Goal: Task Accomplishment & Management: Manage account settings

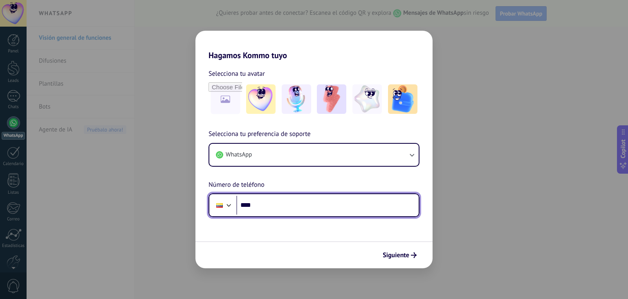
click at [288, 198] on input "****" at bounding box center [327, 204] width 182 height 19
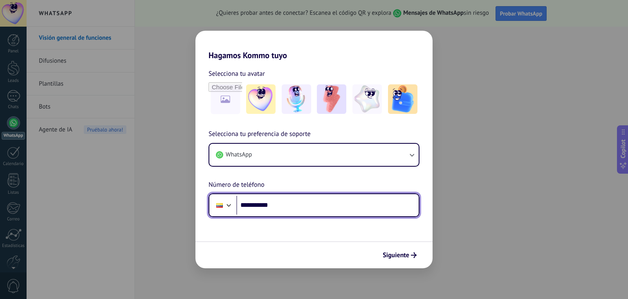
click at [276, 209] on input "**********" at bounding box center [327, 204] width 182 height 19
click at [227, 207] on div at bounding box center [229, 204] width 10 height 10
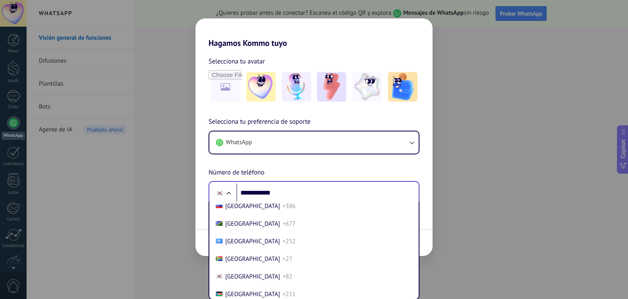
scroll to position [914, 0]
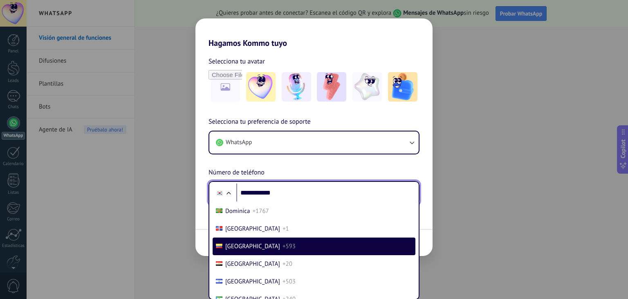
click at [294, 192] on div "**********" at bounding box center [313, 161] width 237 height 88
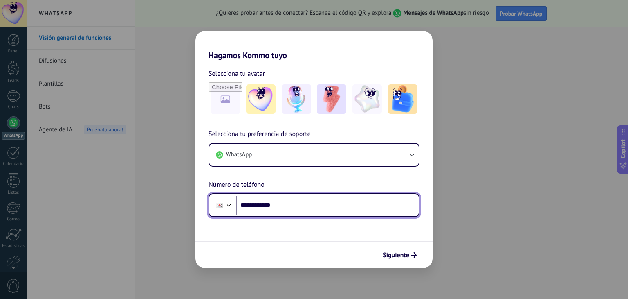
click at [249, 207] on input "**********" at bounding box center [327, 204] width 182 height 19
type input "**********"
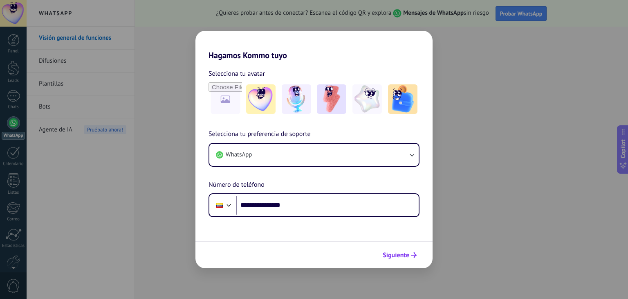
click at [404, 248] on button "Siguiente" at bounding box center [399, 255] width 41 height 14
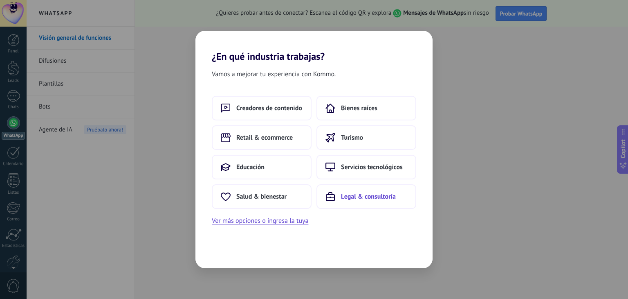
click at [336, 190] on button "Legal & consultoría" at bounding box center [367, 196] width 100 height 25
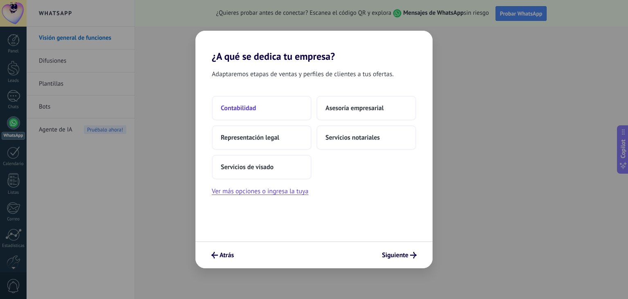
click at [260, 107] on button "Contabilidad" at bounding box center [262, 108] width 100 height 25
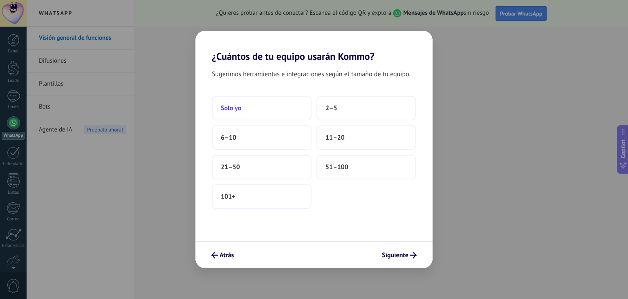
click at [267, 112] on button "Solo yo" at bounding box center [262, 108] width 100 height 25
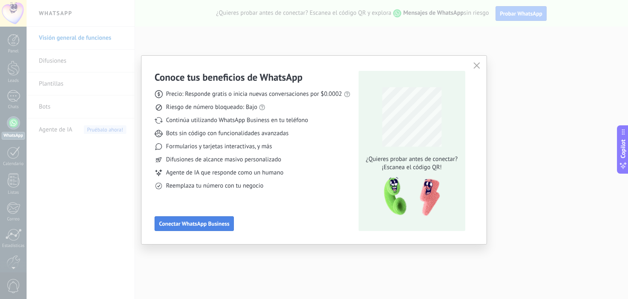
click at [199, 218] on button "Conectar WhatsApp Business" at bounding box center [194, 223] width 79 height 15
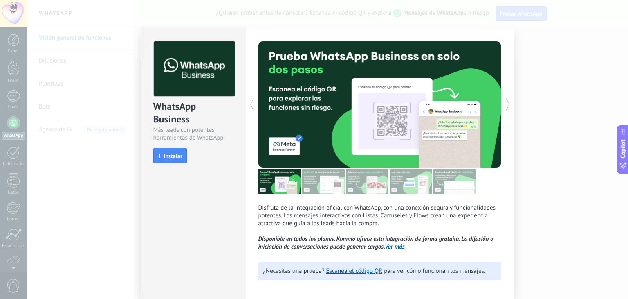
click at [77, 40] on div "WhatsApp Business Más leads con potentes herramientas de WhatsApp install Insta…" at bounding box center [328, 149] width 602 height 299
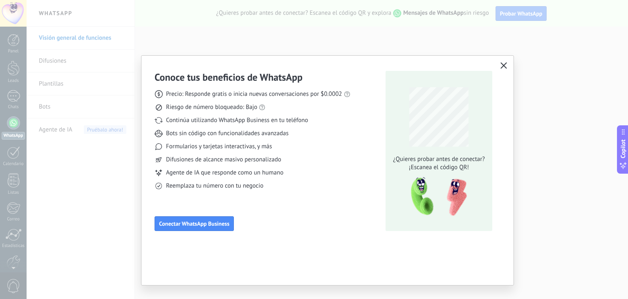
click at [508, 63] on button "button" at bounding box center [504, 65] width 11 height 11
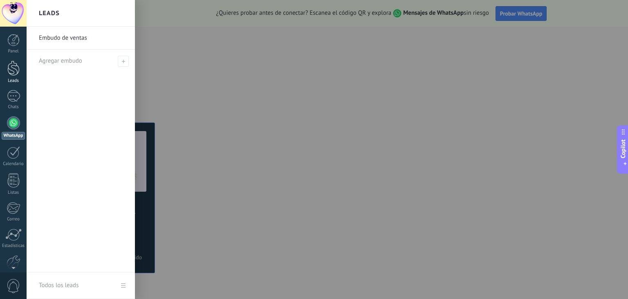
click at [11, 77] on link "Leads" at bounding box center [13, 72] width 27 height 23
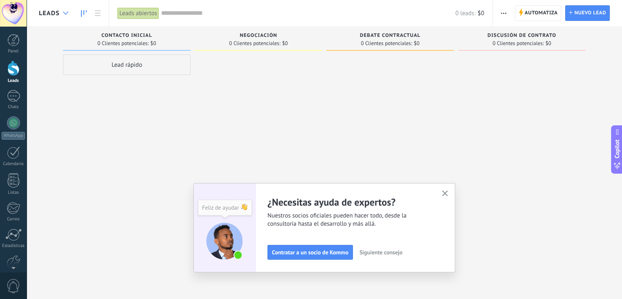
click at [64, 13] on use at bounding box center [65, 12] width 5 height 3
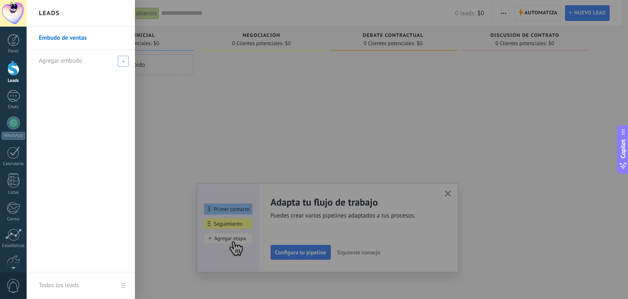
click at [69, 59] on span "Agregar embudo" at bounding box center [60, 61] width 43 height 8
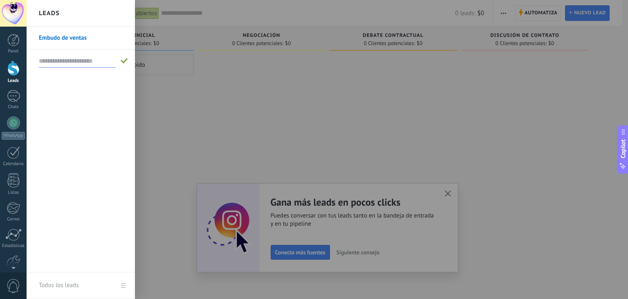
click at [210, 79] on div at bounding box center [341, 149] width 628 height 299
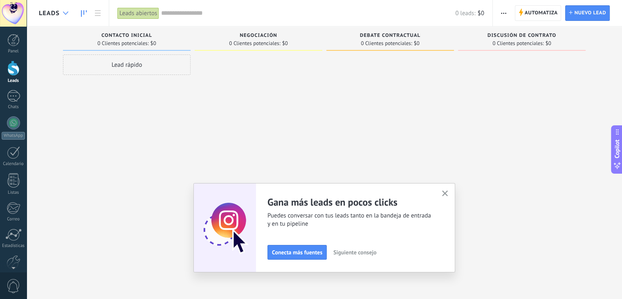
click at [61, 13] on div at bounding box center [65, 13] width 13 height 16
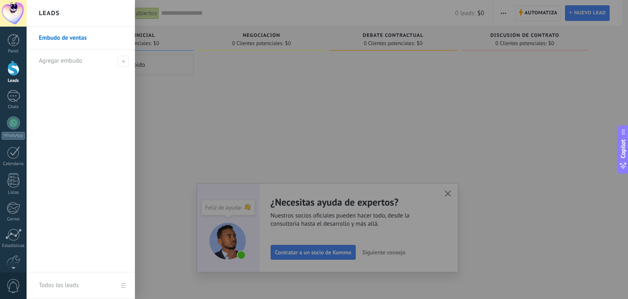
click at [537, 14] on div at bounding box center [341, 149] width 628 height 299
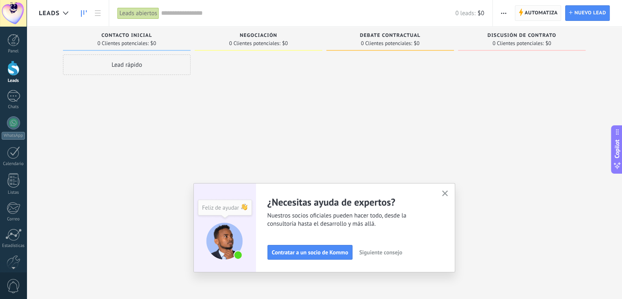
click at [537, 14] on span "Automatiza" at bounding box center [541, 13] width 33 height 15
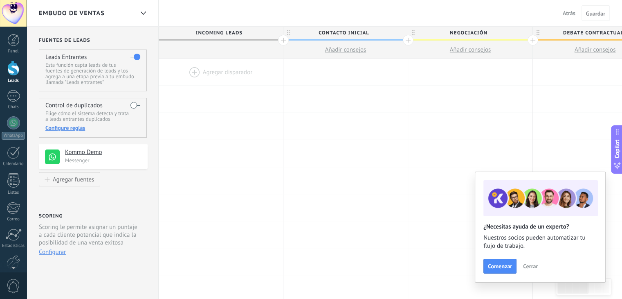
click at [106, 9] on div "Embudo de ventas" at bounding box center [86, 13] width 95 height 26
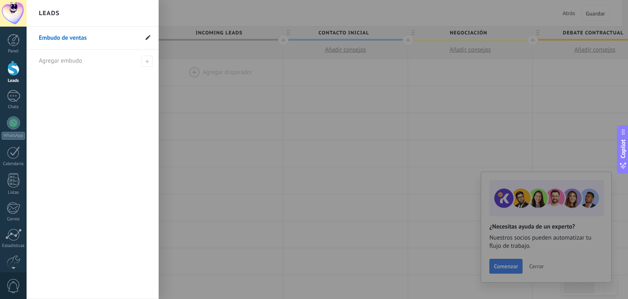
click at [148, 37] on use at bounding box center [148, 37] width 5 height 5
click at [101, 39] on input "**********" at bounding box center [88, 37] width 99 height 13
type input "*"
type input "**********"
click at [142, 41] on span at bounding box center [146, 38] width 9 height 10
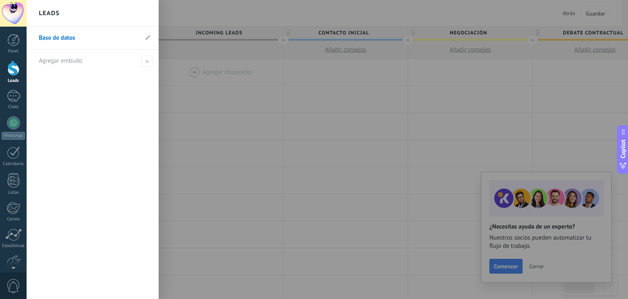
click at [218, 16] on div at bounding box center [341, 149] width 628 height 299
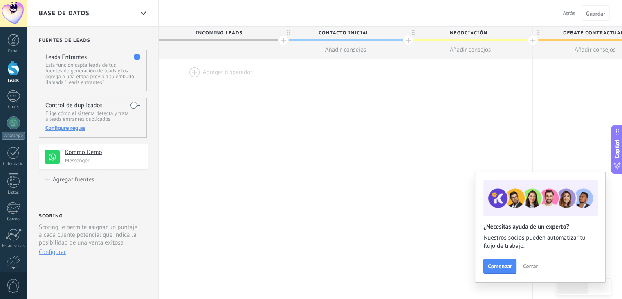
click at [215, 34] on span "Incoming leads" at bounding box center [219, 33] width 120 height 13
click at [278, 33] on span "Incoming leads" at bounding box center [219, 33] width 120 height 13
click at [266, 32] on span "Incoming leads" at bounding box center [219, 33] width 120 height 13
click at [289, 31] on icon at bounding box center [288, 33] width 3 height 6
type input "*"
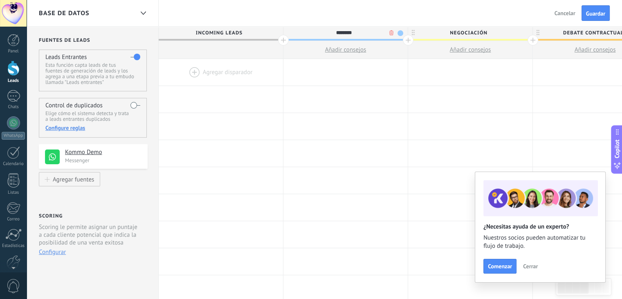
type input "********"
click at [457, 33] on span "Negociación" at bounding box center [468, 33] width 120 height 13
type input "*"
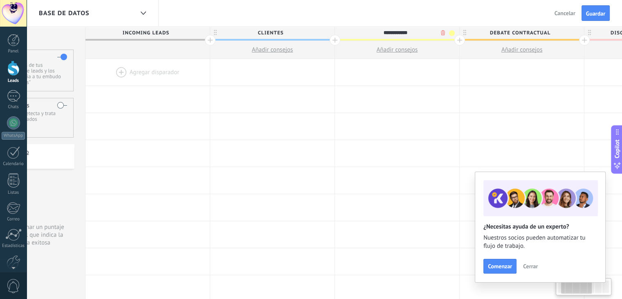
scroll to position [0, 74]
click at [565, 34] on span "Debate contractual" at bounding box center [519, 33] width 120 height 13
type input "**********"
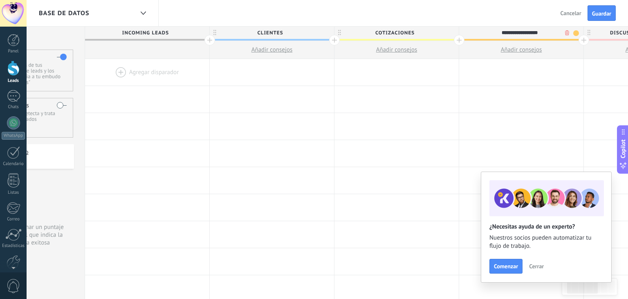
click at [567, 34] on body ".abccls-1,.abccls-2{fill-rule:evenodd}.abccls-2{fill:#fff} .abfcls-1{fill:none}…" at bounding box center [314, 149] width 628 height 299
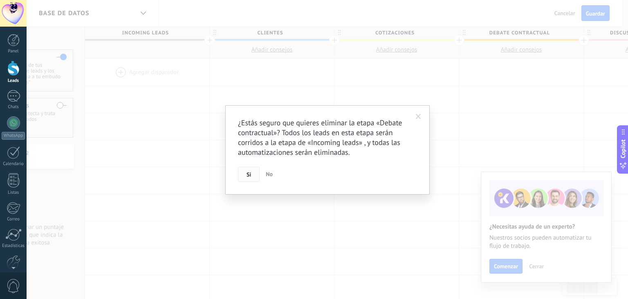
click at [249, 177] on span "Si" at bounding box center [249, 174] width 4 height 6
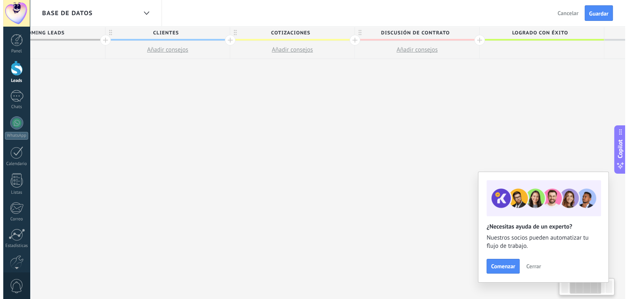
scroll to position [0, 182]
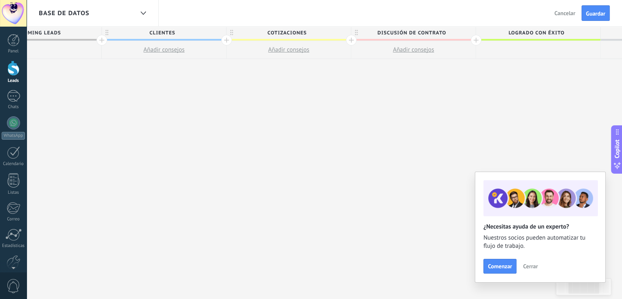
click at [456, 33] on span "Discusión de contrato" at bounding box center [411, 33] width 120 height 13
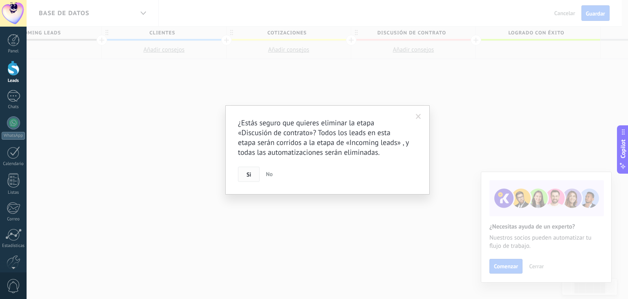
click at [249, 174] on span "Si" at bounding box center [249, 174] width 4 height 6
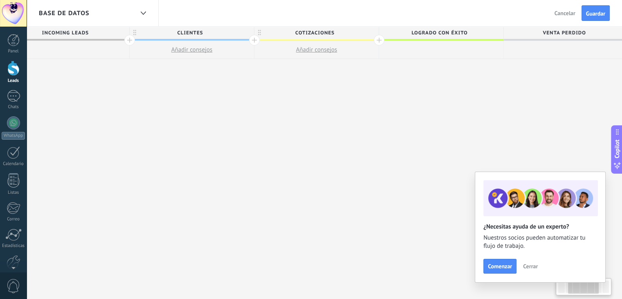
scroll to position [0, 160]
click at [473, 35] on span "Logrado con éxito" at bounding box center [433, 33] width 120 height 13
click at [481, 34] on input "**********" at bounding box center [433, 33] width 108 height 12
click at [528, 35] on span "Venta Perdido" at bounding box center [558, 33] width 120 height 13
click at [471, 29] on span "Logrado con éxito" at bounding box center [433, 33] width 120 height 13
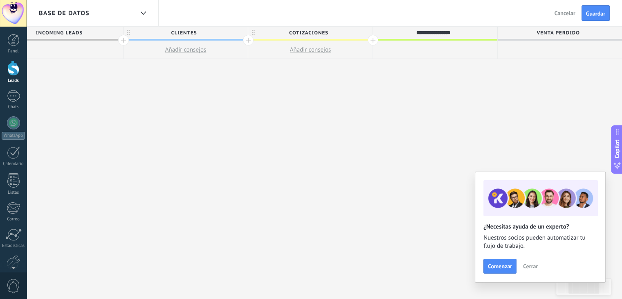
click at [548, 48] on div at bounding box center [560, 50] width 124 height 18
click at [587, 11] on span "Guardar" at bounding box center [595, 14] width 19 height 6
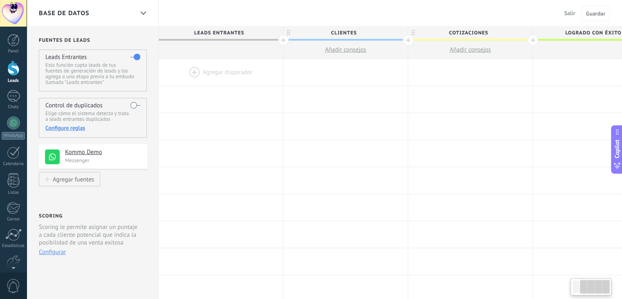
scroll to position [0, 160]
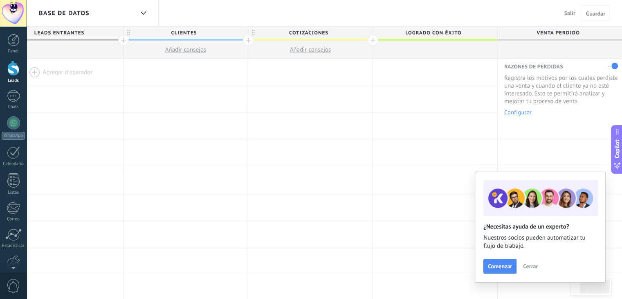
click at [527, 267] on span "Cerrar" at bounding box center [530, 266] width 15 height 6
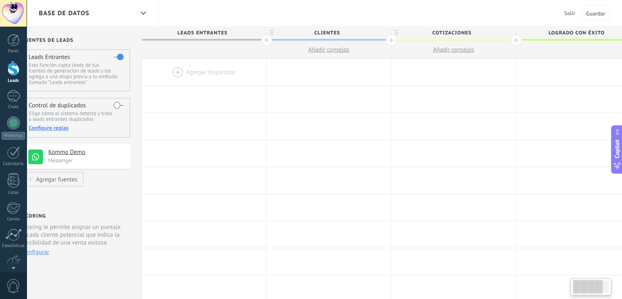
scroll to position [0, 0]
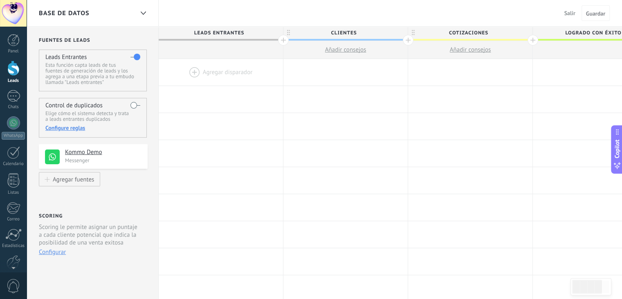
click at [208, 30] on span "Leads Entrantes" at bounding box center [219, 33] width 120 height 13
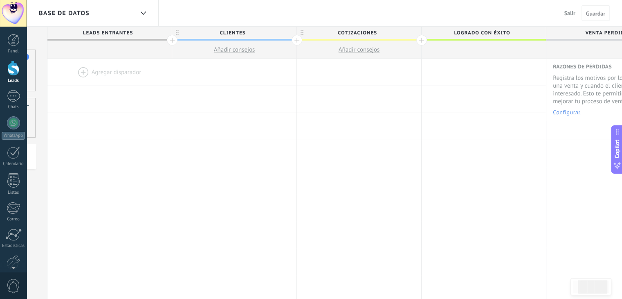
scroll to position [0, 160]
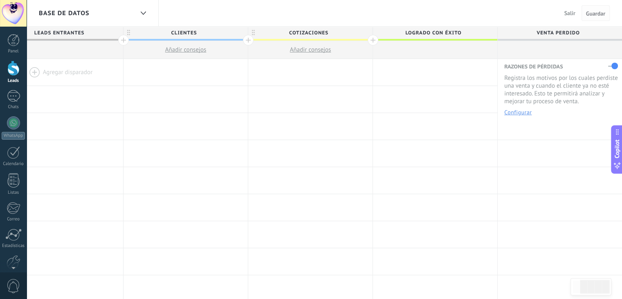
click at [591, 16] on span "Guardar" at bounding box center [595, 14] width 19 height 6
click at [458, 31] on span "Logrado con éxito" at bounding box center [433, 33] width 120 height 13
drag, startPoint x: 462, startPoint y: 32, endPoint x: 393, endPoint y: 32, distance: 68.3
click at [393, 32] on input "**********" at bounding box center [433, 33] width 108 height 12
click at [476, 20] on div "Base de datos Salir Cancelar Guardar" at bounding box center [324, 13] width 595 height 27
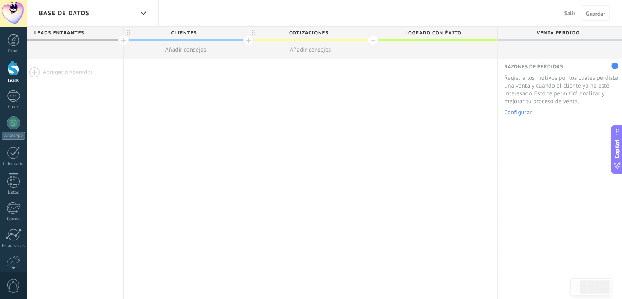
click at [470, 35] on span "Logrado con éxito" at bounding box center [433, 33] width 120 height 13
type input "*"
type input "**********"
click at [580, 34] on span "Venta Perdido" at bounding box center [558, 33] width 120 height 13
click at [588, 18] on button "Guardar" at bounding box center [596, 13] width 28 height 16
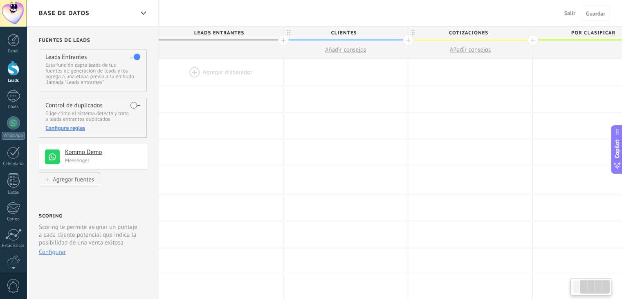
scroll to position [0, 160]
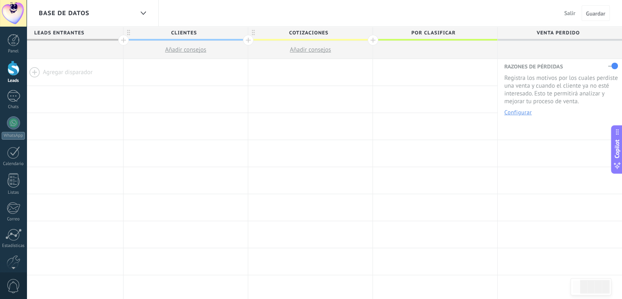
drag, startPoint x: 370, startPoint y: 38, endPoint x: 160, endPoint y: 50, distance: 210.1
click at [160, 50] on div "Leads Entrantes clientes Añadir consejos cotizaciones Añadir consejos por clasi…" at bounding box center [311, 43] width 624 height 32
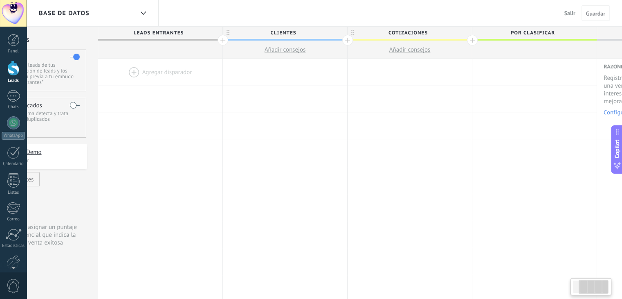
scroll to position [0, 0]
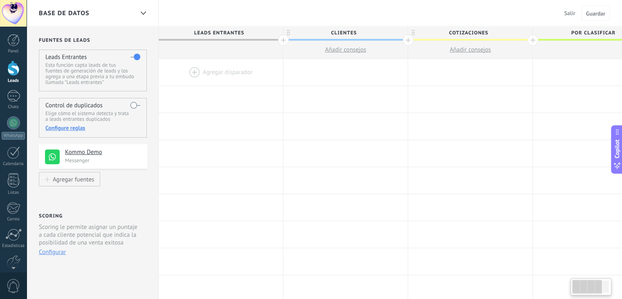
drag, startPoint x: 250, startPoint y: 41, endPoint x: 413, endPoint y: 45, distance: 162.4
click at [413, 45] on div at bounding box center [408, 40] width 11 height 11
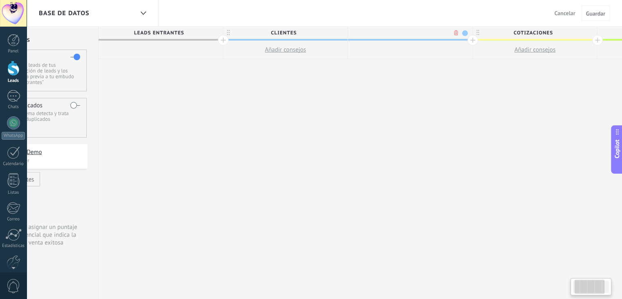
scroll to position [0, 61]
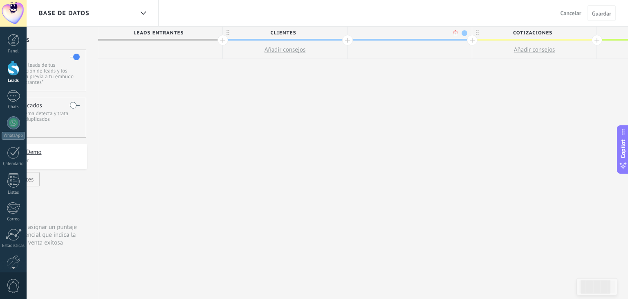
click at [454, 34] on body ".abccls-1,.abccls-2{fill-rule:evenodd}.abccls-2{fill:#fff} .abfcls-1{fill:none}…" at bounding box center [314, 149] width 628 height 299
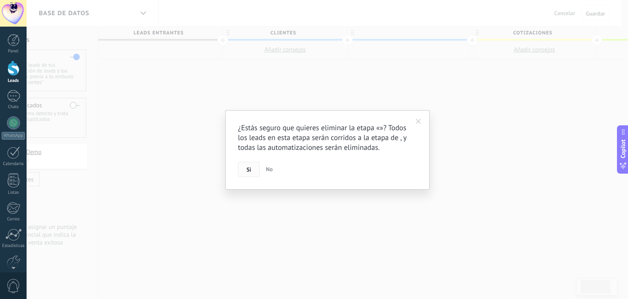
click at [248, 172] on span "Si" at bounding box center [249, 169] width 4 height 6
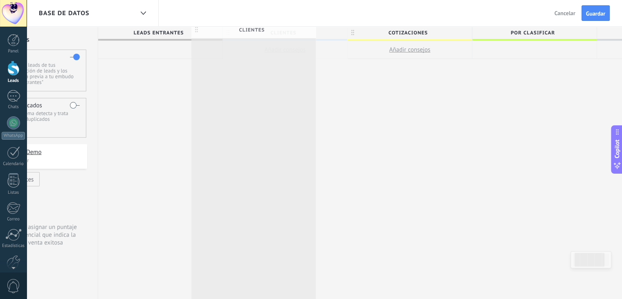
scroll to position [0, 61]
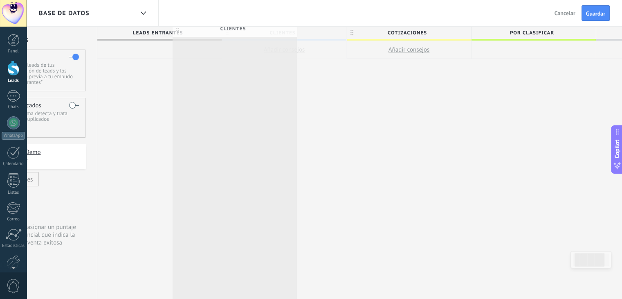
drag, startPoint x: 310, startPoint y: 32, endPoint x: 261, endPoint y: 28, distance: 49.7
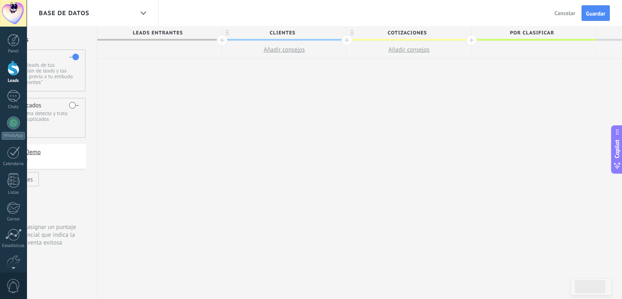
scroll to position [0, 57]
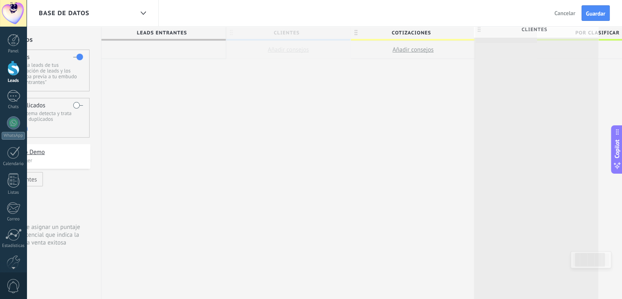
drag, startPoint x: 253, startPoint y: 33, endPoint x: 501, endPoint y: 30, distance: 247.9
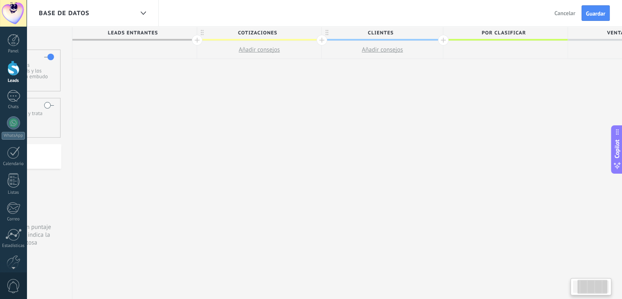
scroll to position [0, 157]
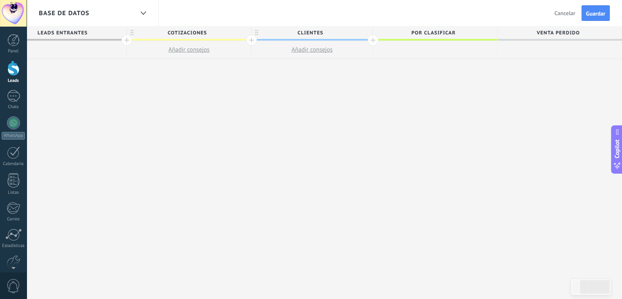
click at [583, 38] on span "Venta Perdido" at bounding box center [558, 33] width 120 height 13
click at [599, 12] on span "Guardar" at bounding box center [595, 14] width 19 height 6
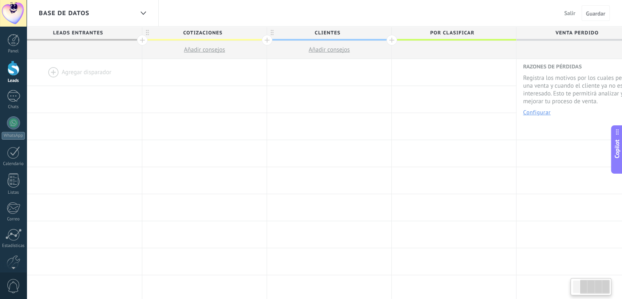
scroll to position [0, 160]
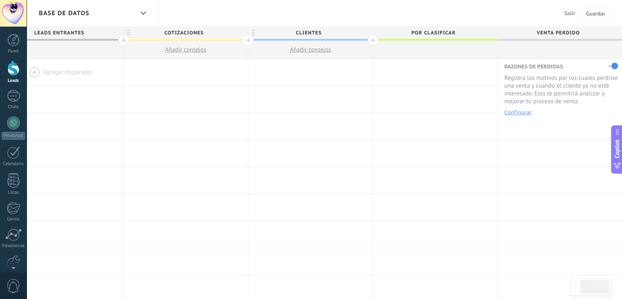
click at [477, 31] on span "por clasificar" at bounding box center [433, 33] width 120 height 13
click at [582, 31] on span "Venta Perdido" at bounding box center [558, 33] width 120 height 13
click at [466, 35] on span "por clasificar" at bounding box center [433, 33] width 120 height 13
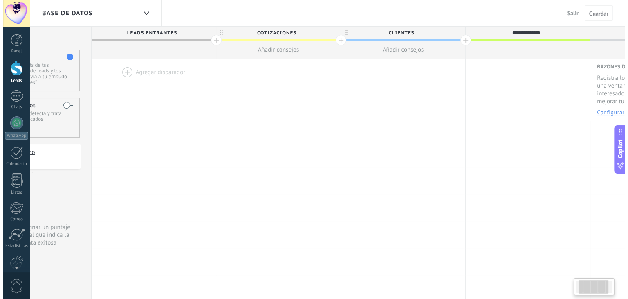
scroll to position [0, 71]
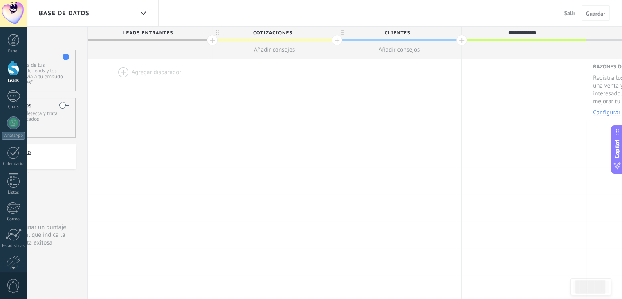
click at [388, 48] on span "Añadir consejos" at bounding box center [399, 50] width 41 height 8
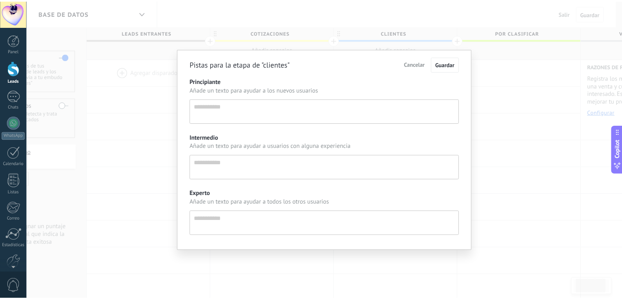
scroll to position [8, 0]
click at [422, 60] on span "Cancelar" at bounding box center [418, 63] width 21 height 7
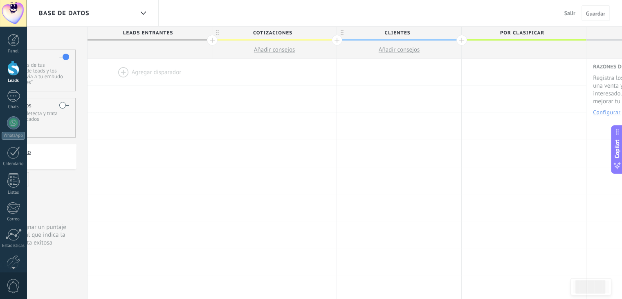
click at [10, 72] on div at bounding box center [13, 68] width 12 height 15
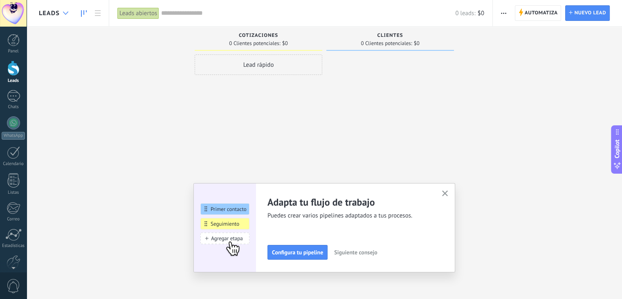
click at [67, 17] on div at bounding box center [65, 13] width 13 height 16
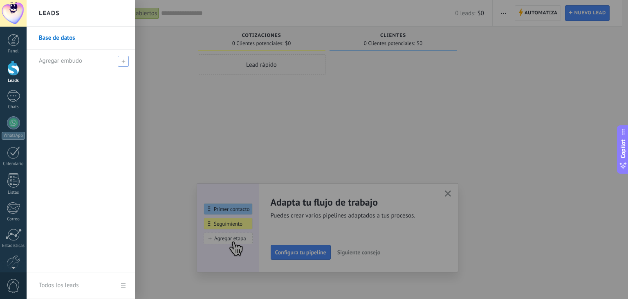
click at [64, 61] on span "Agregar embudo" at bounding box center [60, 61] width 43 height 8
type input "**********"
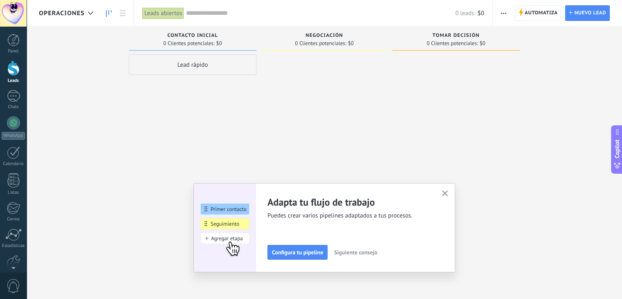
click at [447, 196] on span "button" at bounding box center [445, 193] width 6 height 7
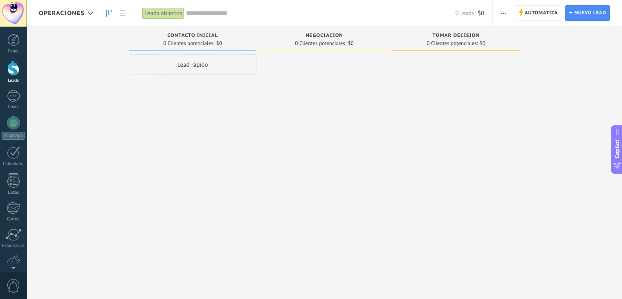
click at [232, 38] on div "Contacto inicial" at bounding box center [192, 36] width 119 height 7
click at [213, 35] on span "Contacto inicial" at bounding box center [192, 36] width 51 height 6
drag, startPoint x: 218, startPoint y: 35, endPoint x: 172, endPoint y: 35, distance: 45.8
click at [172, 35] on span "Contacto inicial" at bounding box center [192, 36] width 51 height 6
click at [523, 12] on icon at bounding box center [521, 12] width 4 height 7
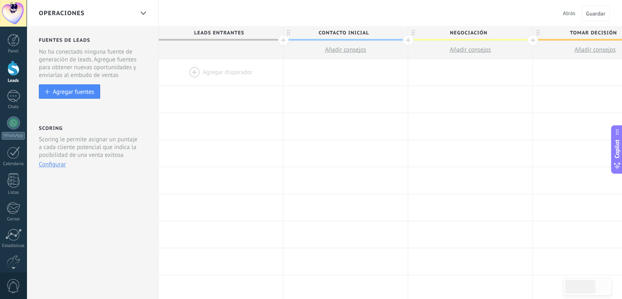
click at [245, 29] on span "Leads Entrantes" at bounding box center [219, 33] width 120 height 13
drag, startPoint x: 245, startPoint y: 31, endPoint x: 185, endPoint y: 31, distance: 60.5
click at [185, 31] on input "**********" at bounding box center [219, 33] width 108 height 12
type input "**********"
click at [335, 33] on span "Contacto inicial" at bounding box center [343, 33] width 120 height 13
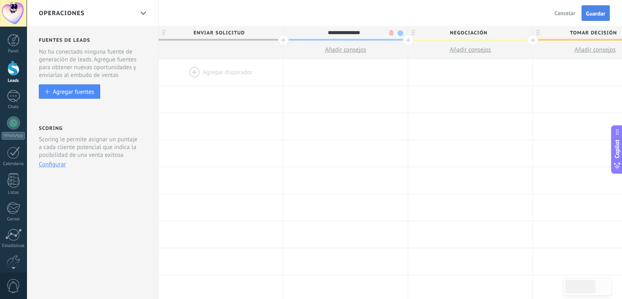
click at [590, 15] on span "Guardar" at bounding box center [595, 14] width 19 height 6
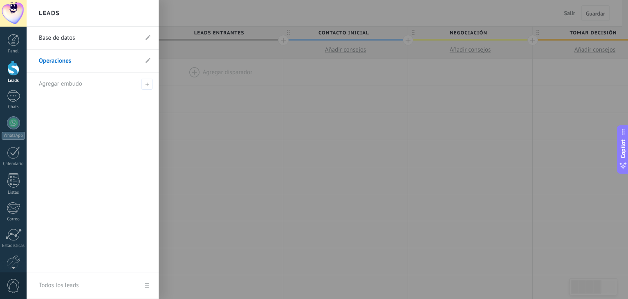
click at [12, 74] on div at bounding box center [13, 68] width 12 height 15
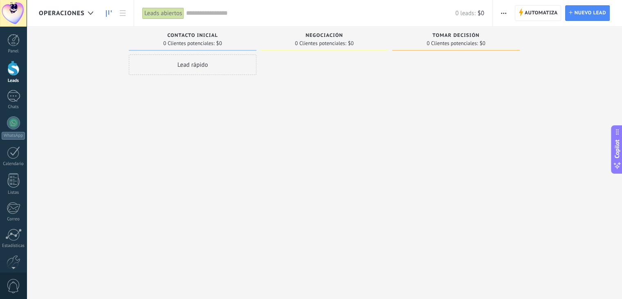
click at [74, 20] on div "Operaciones" at bounding box center [68, 13] width 58 height 26
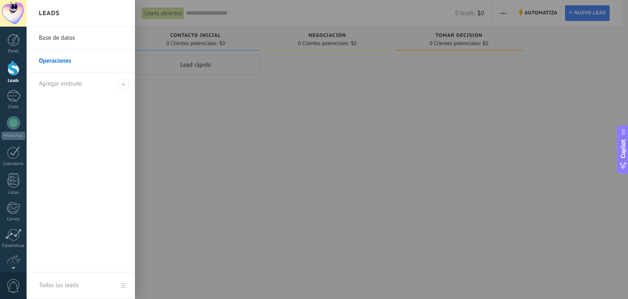
click at [71, 41] on link "Base de datos" at bounding box center [83, 38] width 88 height 23
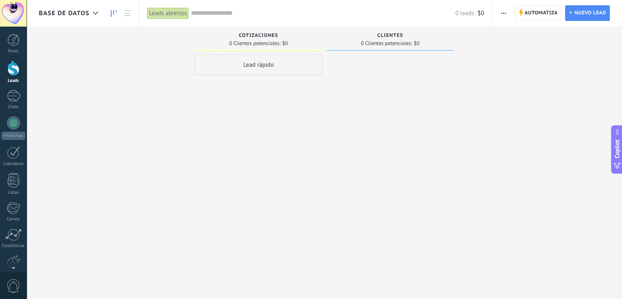
click at [71, 16] on span "Base de datos" at bounding box center [64, 13] width 51 height 8
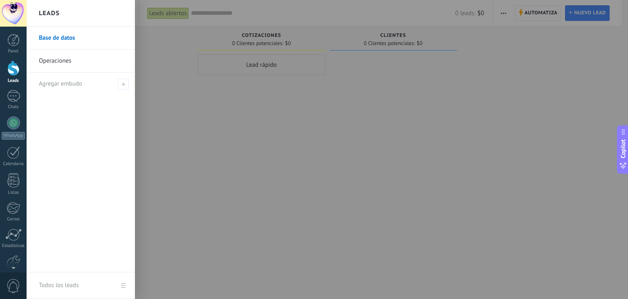
click at [71, 16] on div "Leads" at bounding box center [81, 13] width 108 height 27
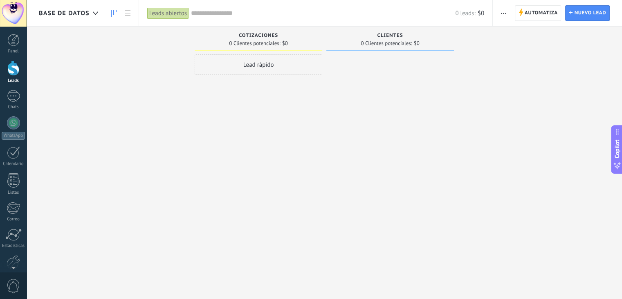
click at [72, 9] on span "Base de datos" at bounding box center [64, 13] width 51 height 8
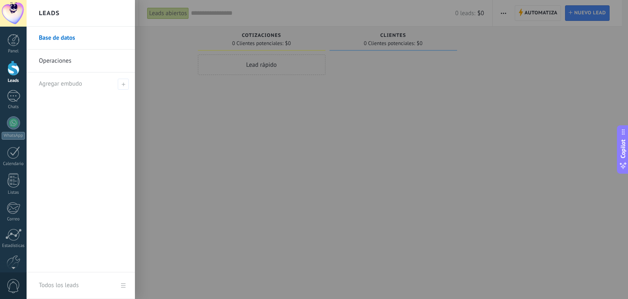
click at [476, 112] on div at bounding box center [341, 149] width 628 height 299
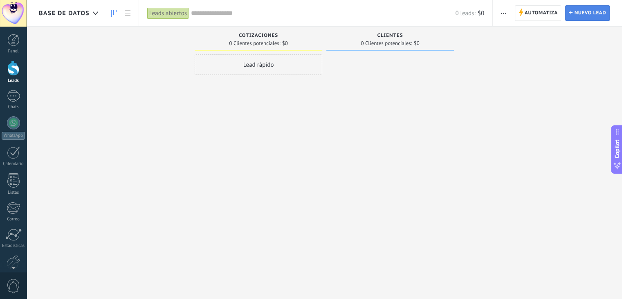
click at [584, 13] on span "Nuevo lead" at bounding box center [590, 13] width 32 height 15
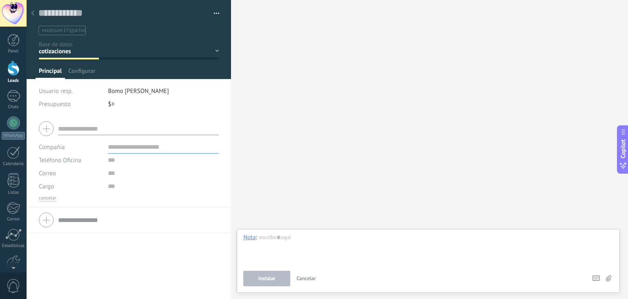
click at [180, 130] on input "text" at bounding box center [138, 128] width 161 height 13
click at [0, 0] on div "cotizaciones clientes por clasificar Venta Perdido" at bounding box center [0, 0] width 0 height 0
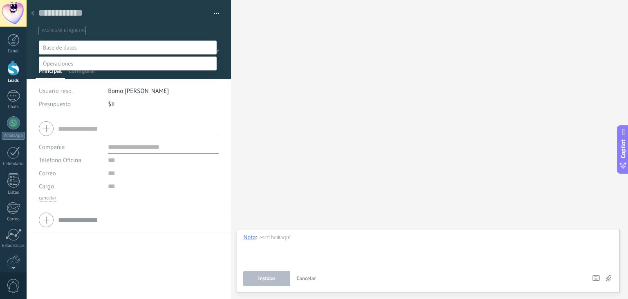
click at [267, 79] on div at bounding box center [328, 149] width 602 height 299
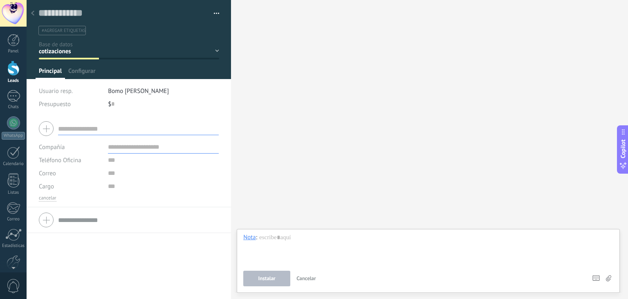
click at [49, 221] on div at bounding box center [129, 219] width 180 height 20
click at [83, 71] on span "Configurar" at bounding box center [81, 73] width 27 height 12
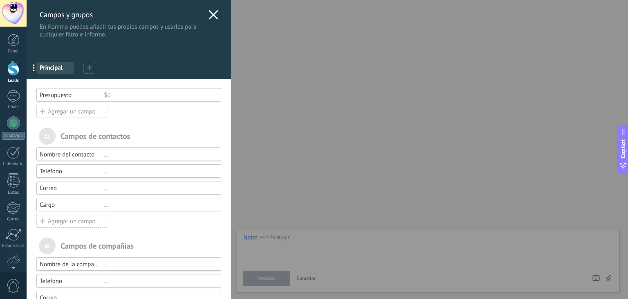
click at [214, 18] on use at bounding box center [213, 14] width 9 height 9
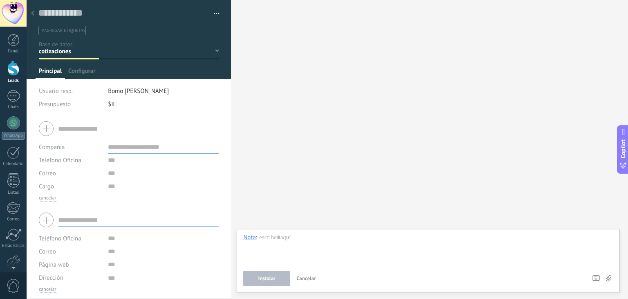
click at [35, 15] on div at bounding box center [32, 14] width 11 height 16
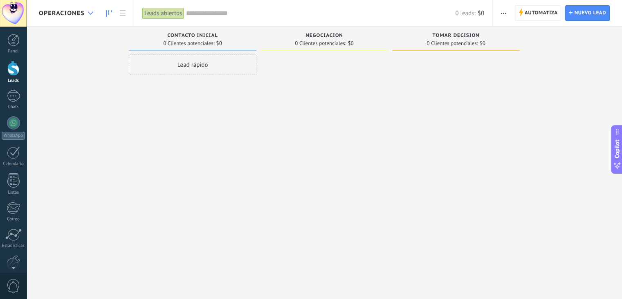
click at [88, 18] on div at bounding box center [90, 13] width 13 height 16
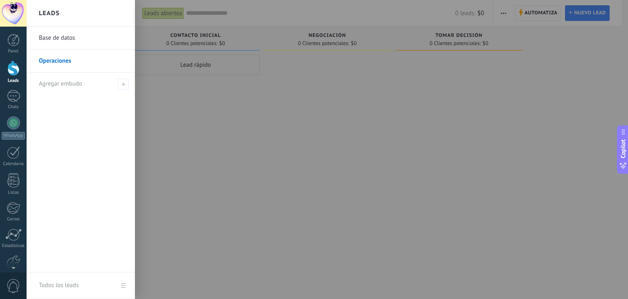
click at [88, 18] on div "Leads" at bounding box center [81, 13] width 108 height 27
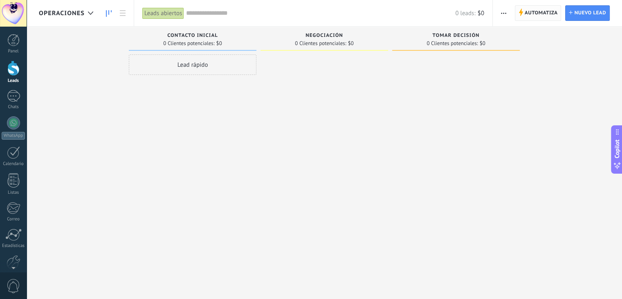
click at [521, 13] on use at bounding box center [521, 12] width 4 height 7
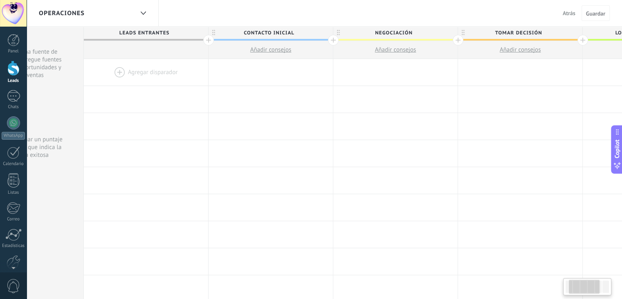
scroll to position [0, 75]
click at [288, 31] on span "Contacto inicial" at bounding box center [268, 33] width 120 height 13
drag, startPoint x: 296, startPoint y: 31, endPoint x: 238, endPoint y: 27, distance: 58.2
click at [238, 27] on input "**********" at bounding box center [268, 33] width 108 height 12
type input "**********"
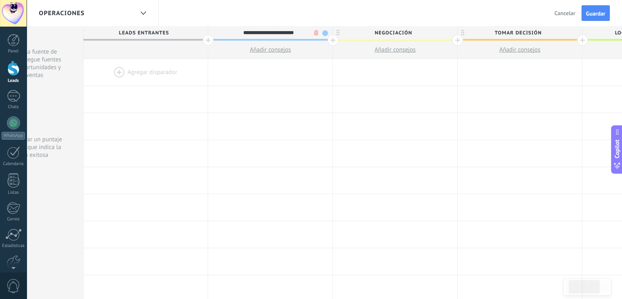
click at [419, 36] on span "Negociación" at bounding box center [393, 33] width 120 height 13
type input "*"
click at [510, 33] on span "Tomar decisión" at bounding box center [518, 33] width 120 height 13
type input "**********"
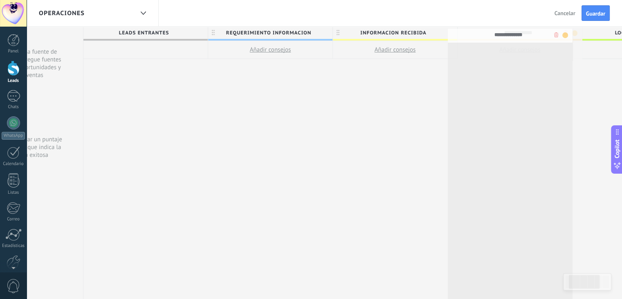
drag, startPoint x: 547, startPoint y: 36, endPoint x: 538, endPoint y: 38, distance: 9.2
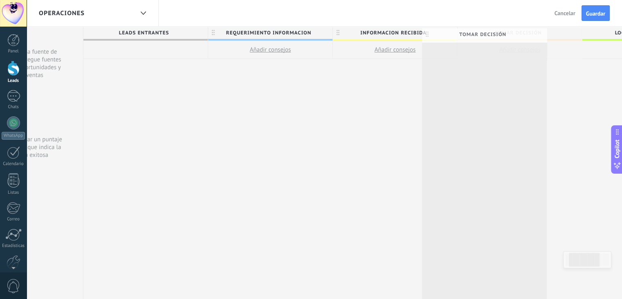
drag, startPoint x: 543, startPoint y: 33, endPoint x: 508, endPoint y: 35, distance: 35.2
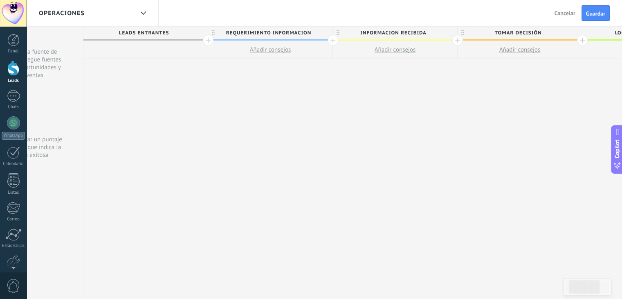
click at [541, 33] on span "Tomar decisión" at bounding box center [518, 33] width 120 height 13
type input "*"
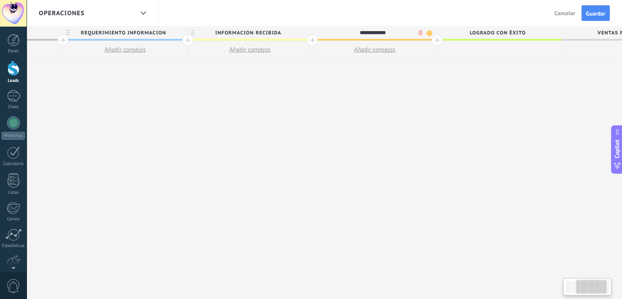
scroll to position [0, 221]
type input "**********"
click at [541, 33] on span "Logrado con éxito" at bounding box center [497, 33] width 120 height 13
type input "*"
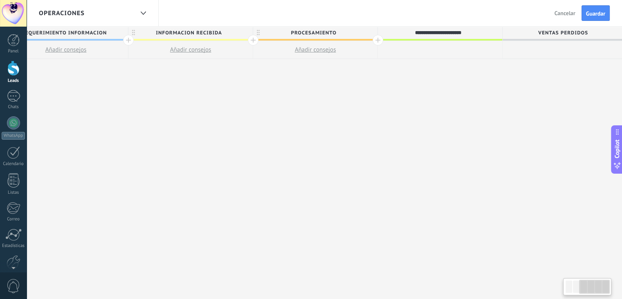
scroll to position [0, 285]
type input "**********"
click at [372, 39] on div at bounding box center [373, 40] width 11 height 11
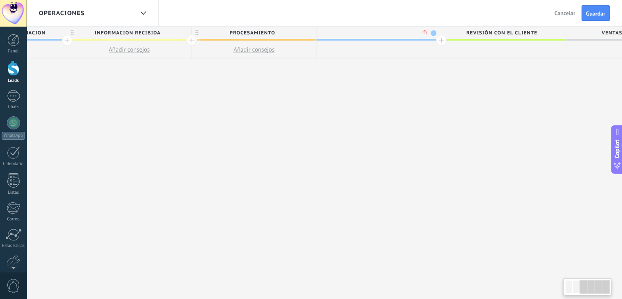
scroll to position [0, 345]
type input "*"
type input "**********"
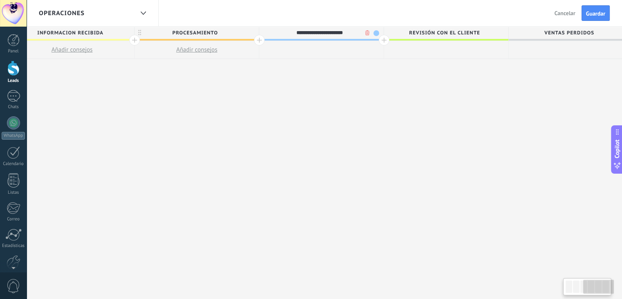
scroll to position [0, 409]
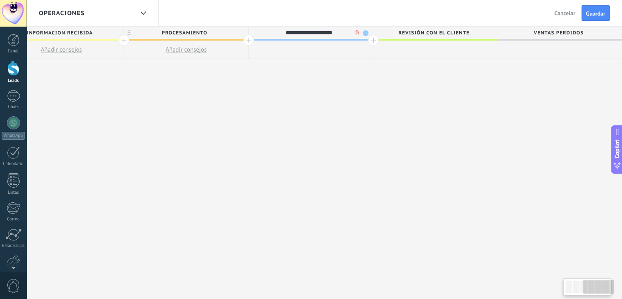
drag, startPoint x: 537, startPoint y: 33, endPoint x: 471, endPoint y: 31, distance: 66.7
click at [471, 31] on span "revisión con el cliente" at bounding box center [433, 33] width 120 height 13
drag, startPoint x: 471, startPoint y: 32, endPoint x: 397, endPoint y: 36, distance: 73.7
click at [397, 36] on input "**********" at bounding box center [434, 33] width 108 height 12
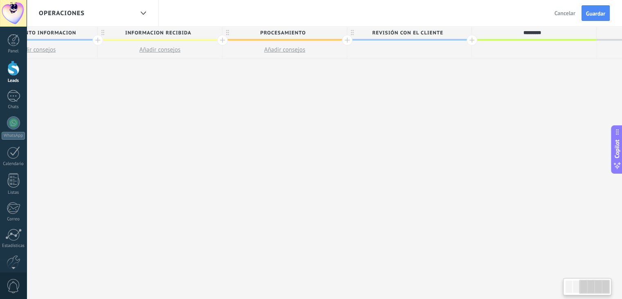
scroll to position [0, 329]
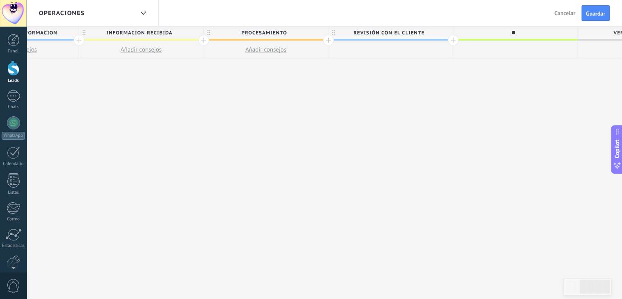
type input "*"
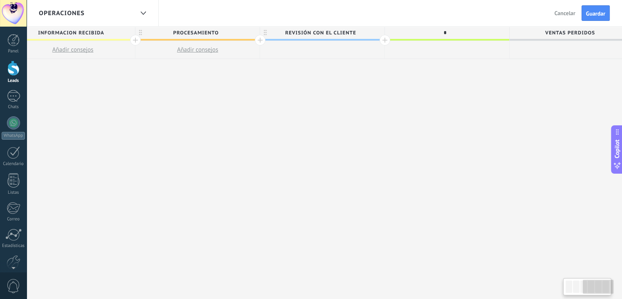
scroll to position [0, 409]
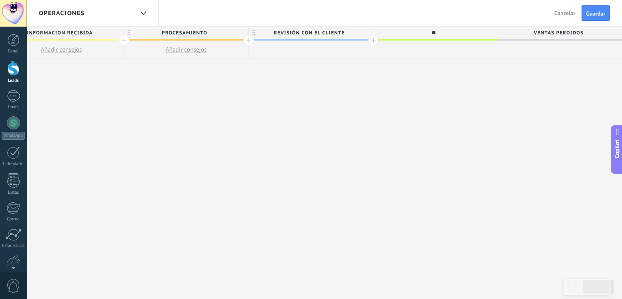
type input "*"
type input "**********"
click at [562, 33] on span "Ventas Perdidos" at bounding box center [558, 33] width 120 height 13
type input "*"
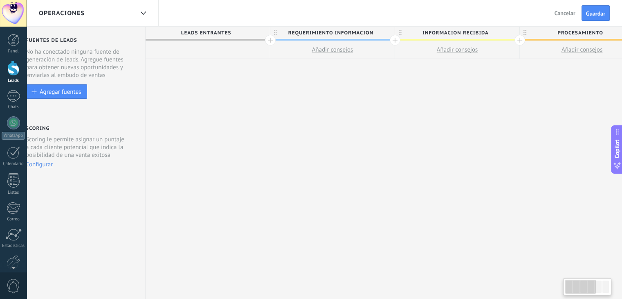
scroll to position [0, 0]
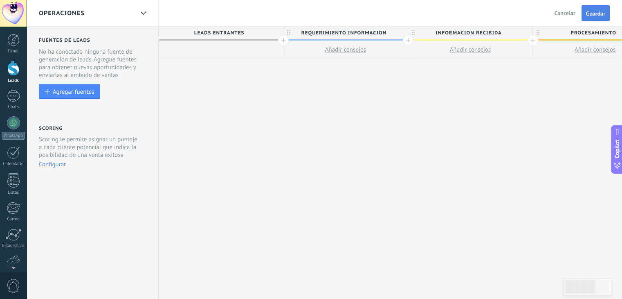
type input "**********"
click at [591, 9] on button "Guardar" at bounding box center [596, 13] width 28 height 16
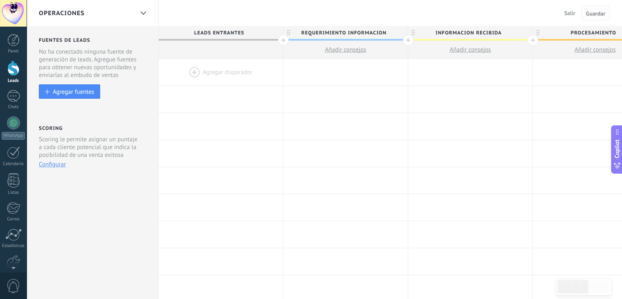
click at [591, 16] on span "Guardar" at bounding box center [595, 14] width 19 height 6
click at [129, 11] on div "Operaciones" at bounding box center [86, 13] width 95 height 26
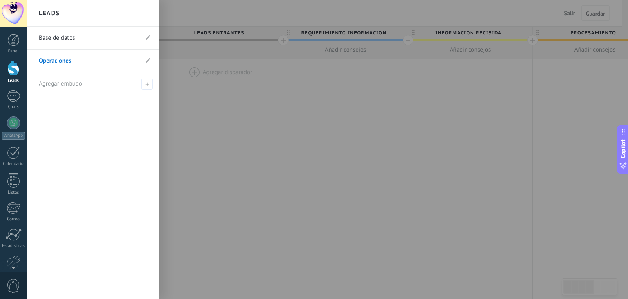
click at [95, 40] on link "Base de datos" at bounding box center [88, 38] width 99 height 23
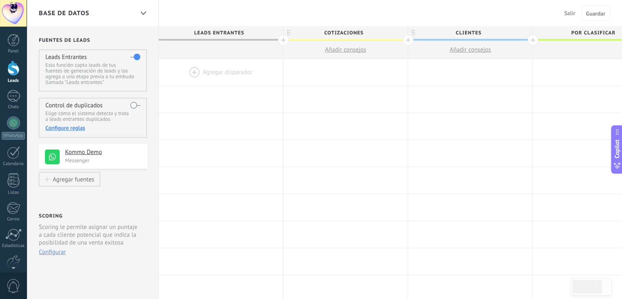
click at [55, 11] on span "Base de datos" at bounding box center [64, 13] width 51 height 8
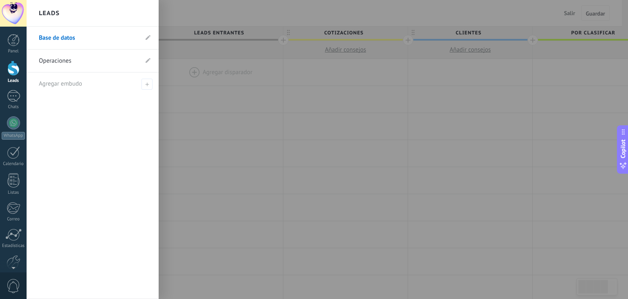
click at [61, 57] on link "Operaciones" at bounding box center [88, 60] width 99 height 23
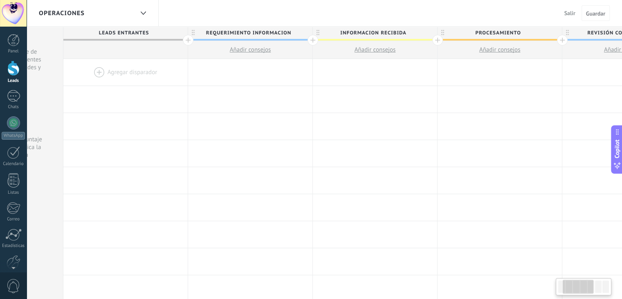
scroll to position [0, 93]
click at [136, 13] on div at bounding box center [143, 13] width 14 height 16
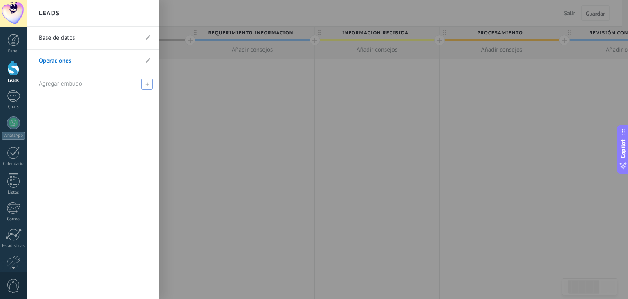
click at [73, 83] on span "Agregar embudo" at bounding box center [60, 84] width 43 height 8
type input "*"
type input "*********"
click at [146, 83] on span at bounding box center [147, 84] width 7 height 6
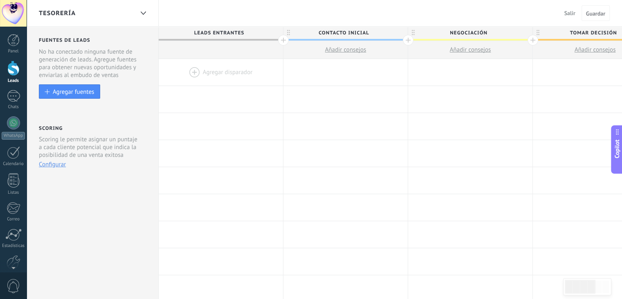
click at [210, 29] on span "Leads Entrantes" at bounding box center [219, 33] width 120 height 13
drag, startPoint x: 249, startPoint y: 30, endPoint x: 182, endPoint y: 38, distance: 67.5
click at [182, 38] on input "**********" at bounding box center [219, 33] width 108 height 12
type input "*******"
click at [353, 33] on span "Contacto inicial" at bounding box center [343, 33] width 120 height 13
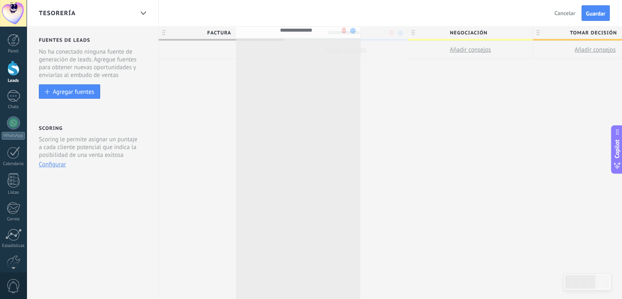
drag, startPoint x: 370, startPoint y: 34, endPoint x: 323, endPoint y: 31, distance: 47.1
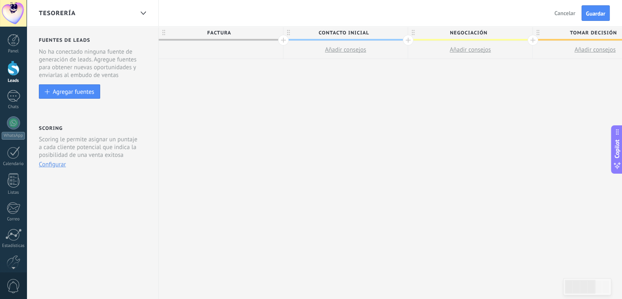
click at [252, 34] on span "Factura" at bounding box center [219, 33] width 120 height 13
type input "**********"
click at [341, 35] on span "Contacto inicial" at bounding box center [343, 33] width 120 height 13
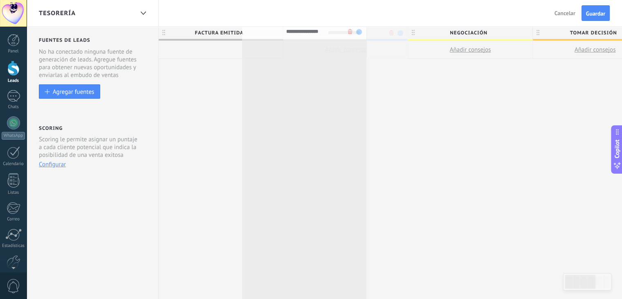
drag, startPoint x: 370, startPoint y: 33, endPoint x: 328, endPoint y: 32, distance: 41.7
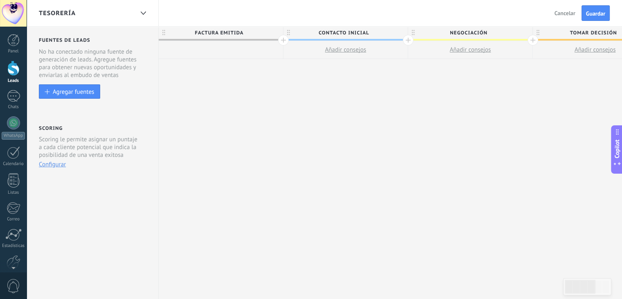
click at [366, 33] on span "Contacto inicial" at bounding box center [343, 33] width 120 height 13
drag, startPoint x: 372, startPoint y: 34, endPoint x: 318, endPoint y: 33, distance: 54.4
click at [318, 33] on input "**********" at bounding box center [344, 33] width 108 height 12
type input "**********"
click at [249, 32] on span "Factura emitida" at bounding box center [219, 33] width 120 height 13
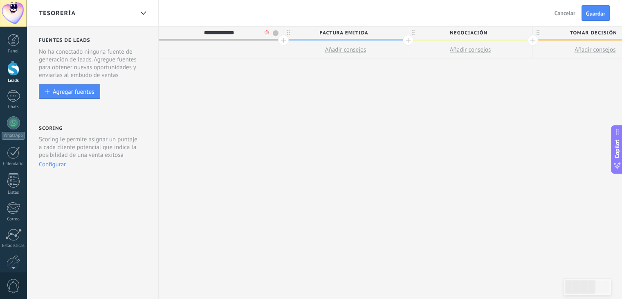
drag, startPoint x: 248, startPoint y: 32, endPoint x: 194, endPoint y: 33, distance: 54.4
click at [194, 33] on input "**********" at bounding box center [219, 33] width 108 height 12
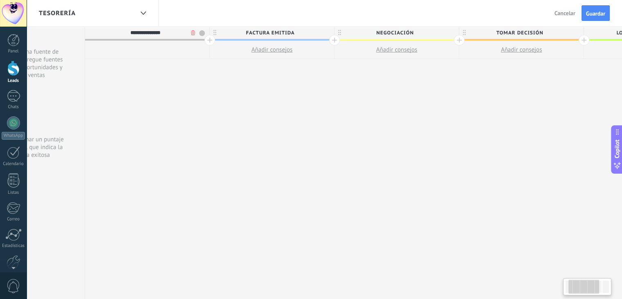
scroll to position [0, 79]
type input "**********"
click at [413, 31] on span "Negociación" at bounding box center [389, 33] width 120 height 13
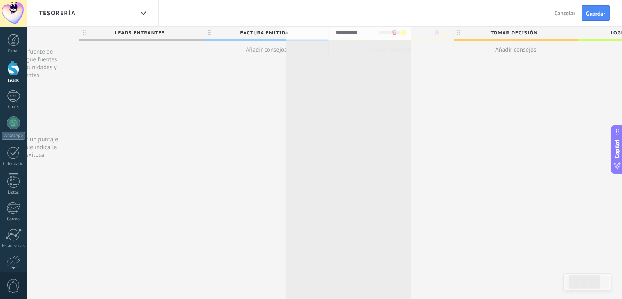
drag, startPoint x: 413, startPoint y: 31, endPoint x: 377, endPoint y: 30, distance: 36.0
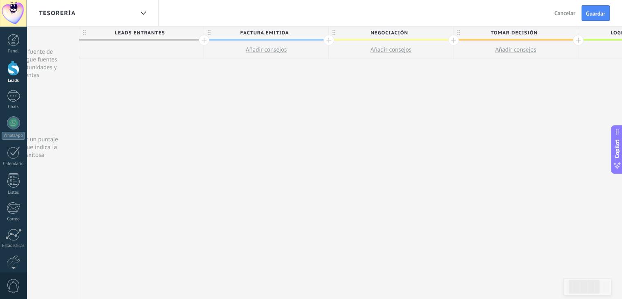
click at [418, 35] on span "Negociación" at bounding box center [389, 33] width 120 height 13
type input "*"
type input "*******"
click at [557, 34] on span "Tomar decisión" at bounding box center [514, 33] width 120 height 13
click at [561, 34] on body ".abccls-1,.abccls-2{fill-rule:evenodd}.abccls-2{fill:#fff} .abfcls-1{fill:none}…" at bounding box center [311, 149] width 622 height 299
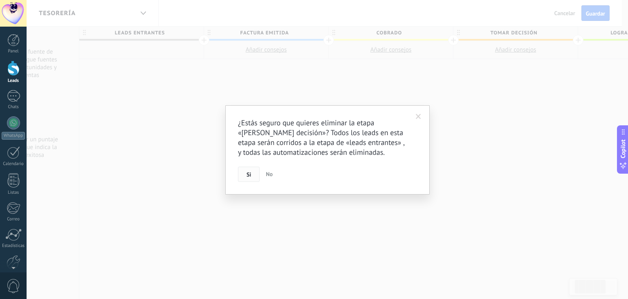
click at [244, 173] on button "Si" at bounding box center [249, 174] width 22 height 16
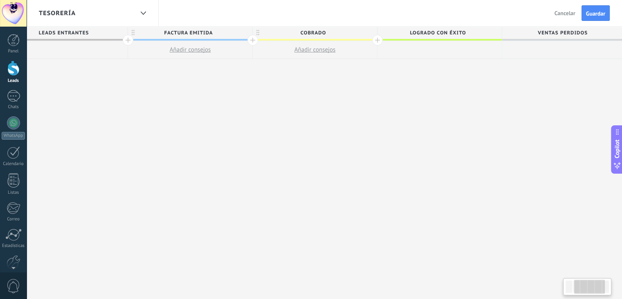
scroll to position [0, 160]
click at [469, 35] on span "Logrado con éxito" at bounding box center [433, 33] width 120 height 13
drag, startPoint x: 469, startPoint y: 35, endPoint x: 402, endPoint y: 36, distance: 67.9
click at [402, 36] on input "**********" at bounding box center [433, 33] width 108 height 12
type input "*"
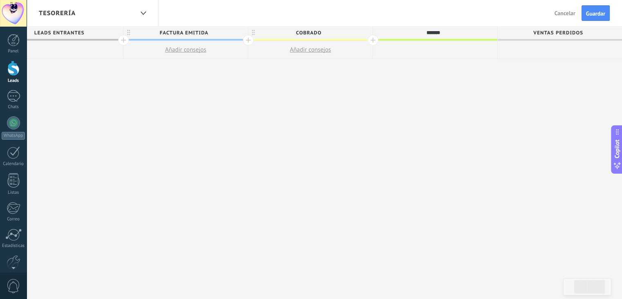
type input "*******"
drag, startPoint x: 327, startPoint y: 34, endPoint x: 293, endPoint y: 33, distance: 34.4
click at [293, 33] on span "cobrado" at bounding box center [308, 33] width 120 height 13
drag, startPoint x: 328, startPoint y: 34, endPoint x: 286, endPoint y: 33, distance: 41.7
click at [286, 33] on input "*******" at bounding box center [308, 33] width 108 height 12
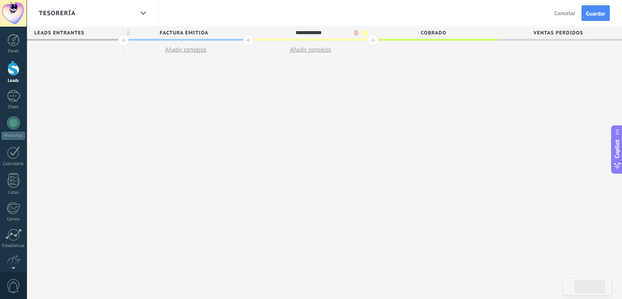
drag, startPoint x: 270, startPoint y: 32, endPoint x: 314, endPoint y: 57, distance: 50.4
click at [314, 57] on div "**********" at bounding box center [310, 43] width 124 height 32
type input "**********"
click at [317, 83] on div "**********" at bounding box center [311, 163] width 624 height 272
click at [267, 33] on span "por organizar" at bounding box center [308, 33] width 120 height 13
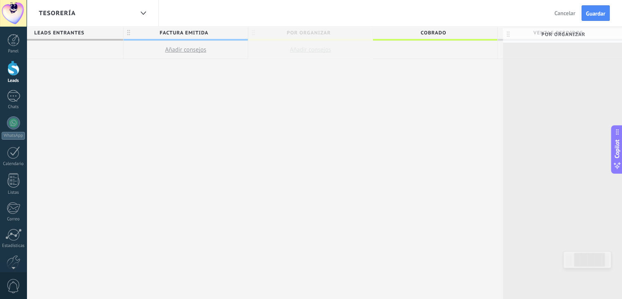
drag, startPoint x: 267, startPoint y: 35, endPoint x: 520, endPoint y: 35, distance: 253.1
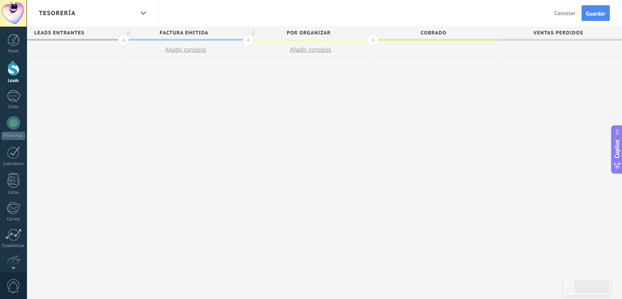
drag, startPoint x: 454, startPoint y: 33, endPoint x: 357, endPoint y: 40, distance: 98.0
click at [357, 40] on div "leads entrantes factura emitida Añadir consejos por organizar Añadir consejos c…" at bounding box center [311, 43] width 624 height 32
drag, startPoint x: 399, startPoint y: 33, endPoint x: 352, endPoint y: 38, distance: 47.7
click at [316, 39] on div "leads entrantes factura emitida Añadir consejos por organizar Añadir consejos c…" at bounding box center [311, 43] width 624 height 32
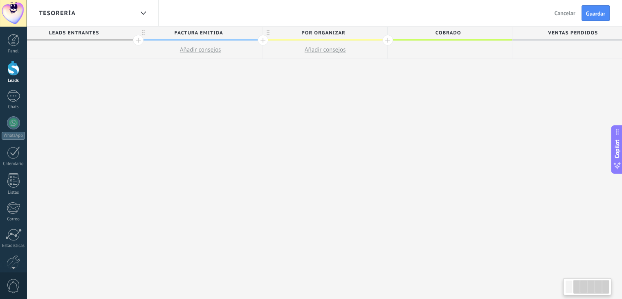
scroll to position [0, 143]
drag, startPoint x: 413, startPoint y: 36, endPoint x: 416, endPoint y: 63, distance: 27.1
click at [416, 63] on div "**********" at bounding box center [328, 163] width 624 height 272
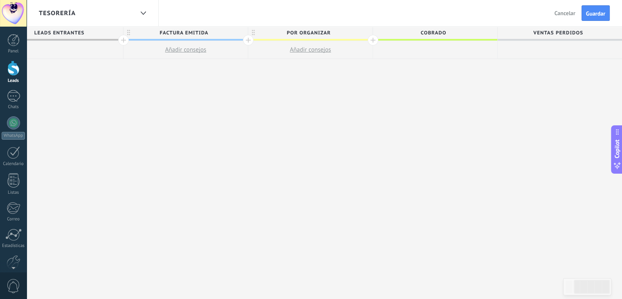
drag, startPoint x: 433, startPoint y: 47, endPoint x: 267, endPoint y: 34, distance: 166.1
click at [267, 34] on div "leads entrantes factura emitida Añadir consejos por organizar Añadir consejos c…" at bounding box center [311, 43] width 624 height 32
drag, startPoint x: 463, startPoint y: 37, endPoint x: 434, endPoint y: 36, distance: 29.0
click at [434, 36] on span "cobrado" at bounding box center [433, 33] width 120 height 13
drag, startPoint x: 434, startPoint y: 36, endPoint x: 365, endPoint y: 28, distance: 69.2
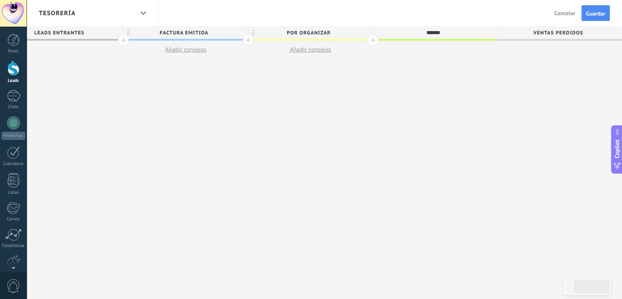
click at [365, 28] on div "leads entrantes factura emitida Añadir consejos por organizar Añadir consejos *…" at bounding box center [311, 43] width 624 height 32
click at [293, 32] on span "por organizar" at bounding box center [308, 33] width 120 height 13
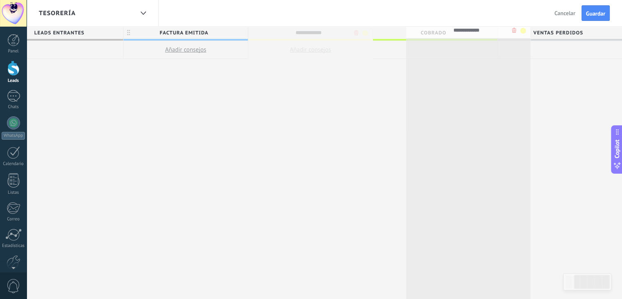
drag, startPoint x: 338, startPoint y: 33, endPoint x: 496, endPoint y: 30, distance: 157.9
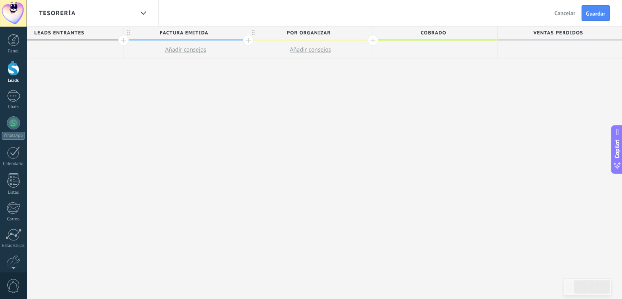
drag, startPoint x: 487, startPoint y: 34, endPoint x: 455, endPoint y: 62, distance: 42.9
click at [455, 62] on div "**********" at bounding box center [311, 163] width 624 height 272
drag, startPoint x: 456, startPoint y: 34, endPoint x: 346, endPoint y: 56, distance: 112.2
click at [346, 56] on div "leads entrantes factura emitida Añadir consejos por organizar Añadir consejos c…" at bounding box center [311, 43] width 624 height 32
click at [348, 76] on div "**********" at bounding box center [311, 163] width 624 height 272
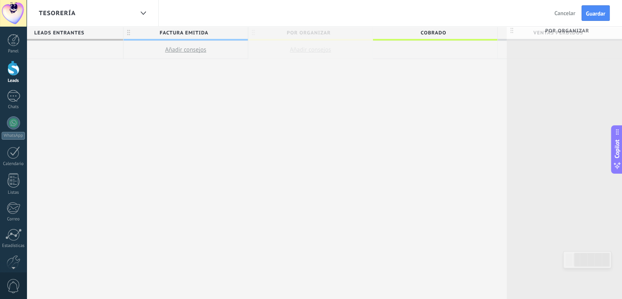
drag, startPoint x: 299, startPoint y: 31, endPoint x: 556, endPoint y: 29, distance: 257.2
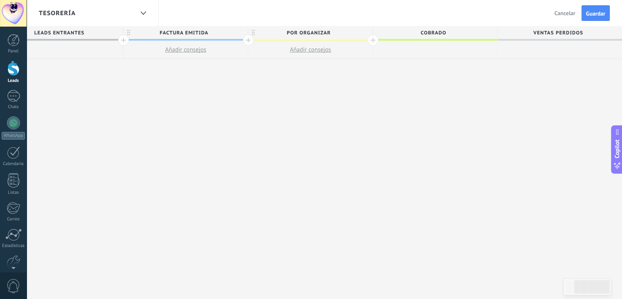
drag, startPoint x: 469, startPoint y: 34, endPoint x: 326, endPoint y: 72, distance: 149.0
click at [326, 72] on div "**********" at bounding box center [311, 163] width 624 height 272
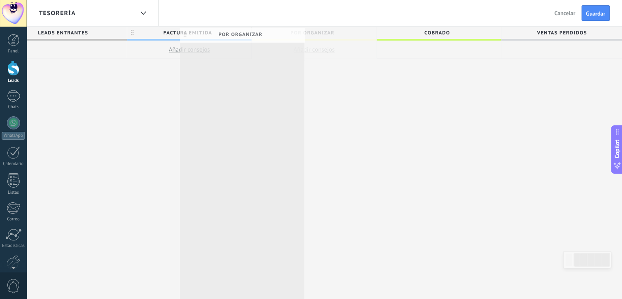
drag, startPoint x: 337, startPoint y: 31, endPoint x: 270, endPoint y: 33, distance: 67.1
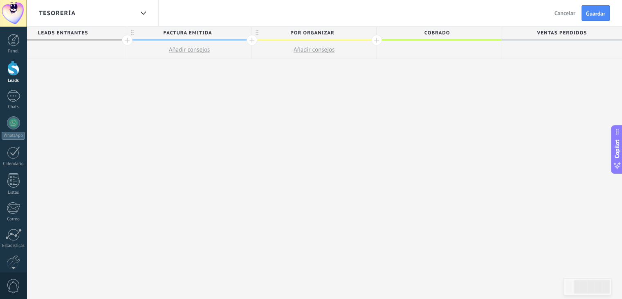
click at [334, 32] on span "por organizar" at bounding box center [312, 33] width 120 height 13
type input "*"
type input "*******"
drag, startPoint x: 460, startPoint y: 32, endPoint x: 433, endPoint y: 31, distance: 27.4
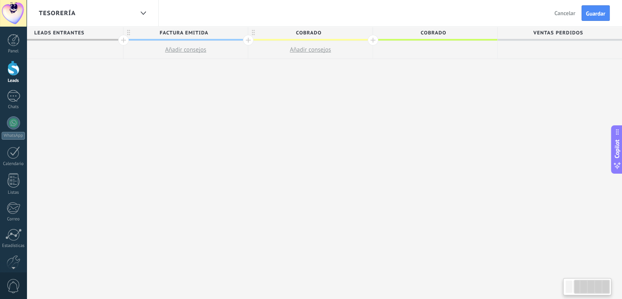
click at [433, 31] on span "cobrado" at bounding box center [433, 33] width 120 height 13
type input "*"
type input "**********"
click at [595, 11] on span "Guardar" at bounding box center [595, 14] width 19 height 6
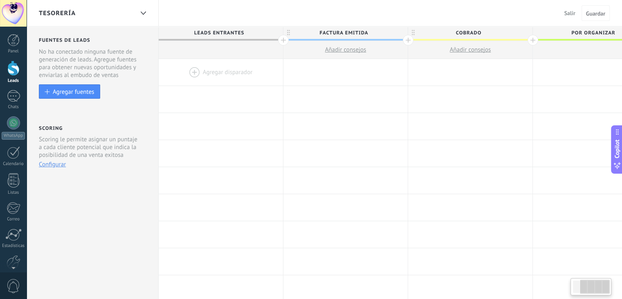
scroll to position [0, 160]
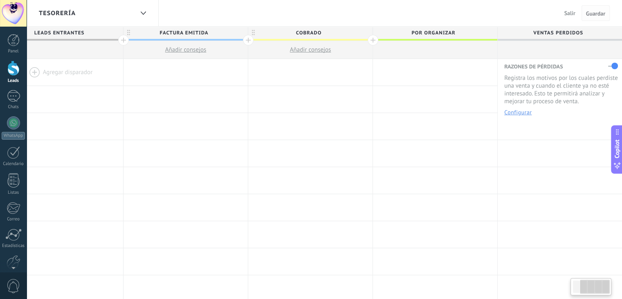
click at [599, 12] on span "Guardar" at bounding box center [595, 14] width 19 height 6
click at [595, 15] on span "Guardar" at bounding box center [595, 14] width 19 height 6
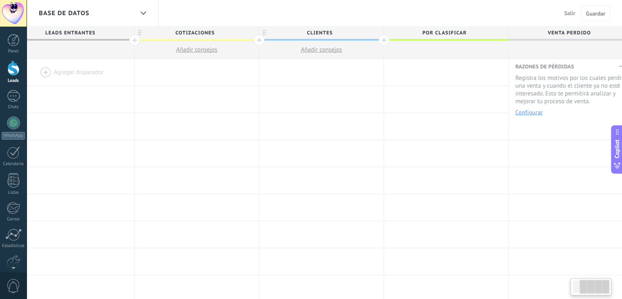
scroll to position [0, 160]
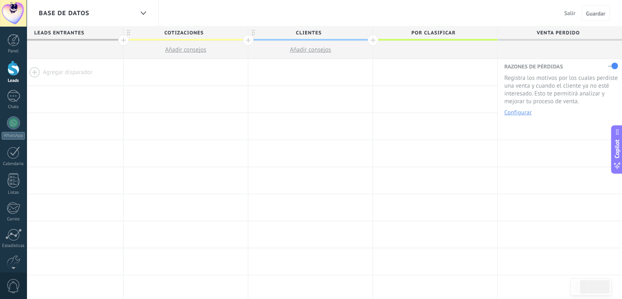
click at [68, 20] on div "Base de datos" at bounding box center [86, 13] width 95 height 26
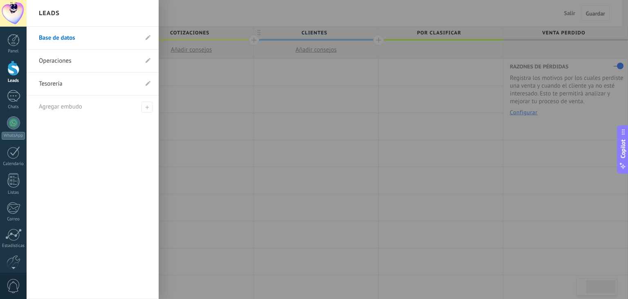
click at [72, 85] on link "Tesorería" at bounding box center [88, 83] width 99 height 23
click at [68, 35] on link "Base de datos" at bounding box center [88, 38] width 99 height 23
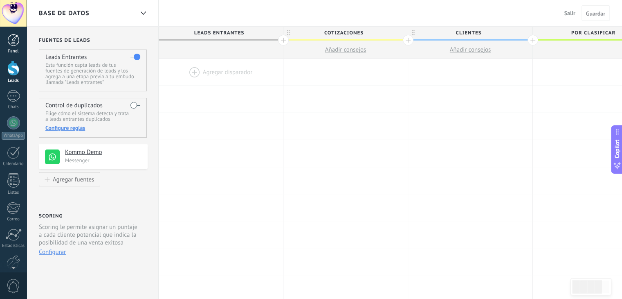
click at [7, 51] on div "Panel" at bounding box center [14, 51] width 24 height 5
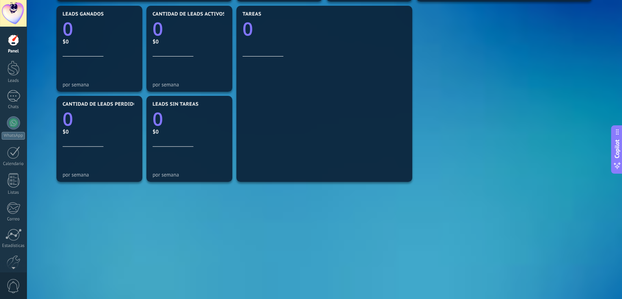
scroll to position [280, 0]
click at [18, 97] on div at bounding box center [13, 96] width 13 height 12
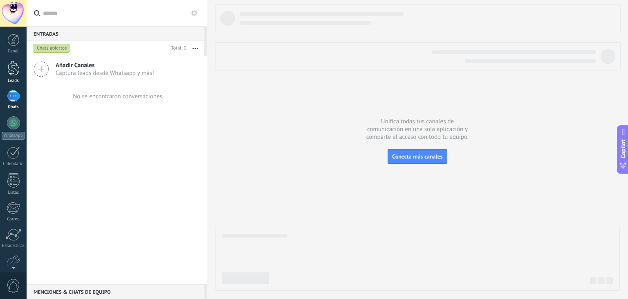
click at [0, 71] on link "Leads" at bounding box center [13, 72] width 27 height 23
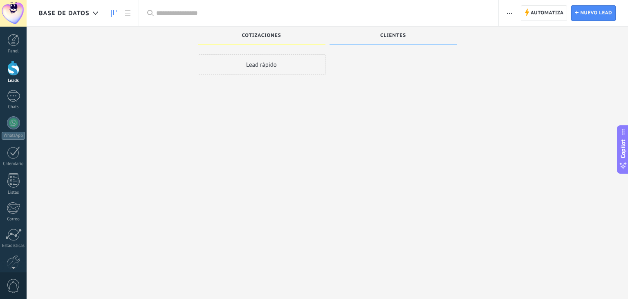
click at [9, 72] on div at bounding box center [13, 68] width 12 height 15
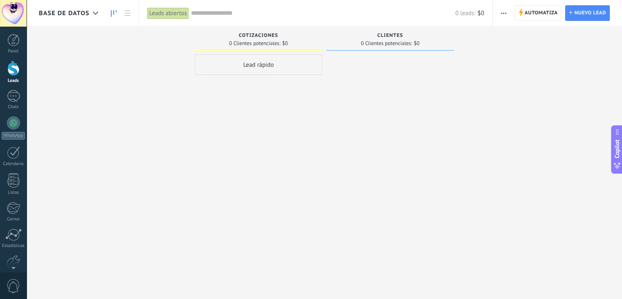
click at [74, 14] on span "Base de datos" at bounding box center [64, 13] width 51 height 8
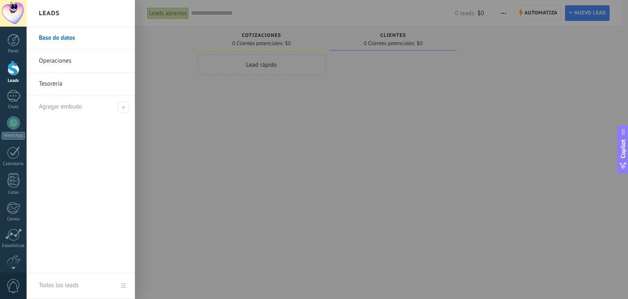
click at [61, 63] on link "Operaciones" at bounding box center [83, 60] width 88 height 23
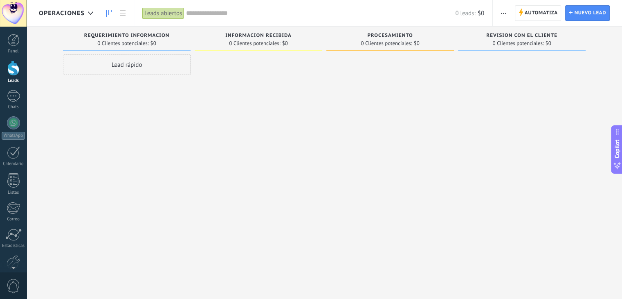
click at [548, 48] on div "revisión con el cliente 0 Clientes potenciales: $0" at bounding box center [522, 39] width 128 height 24
click at [503, 12] on span "button" at bounding box center [503, 13] width 5 height 16
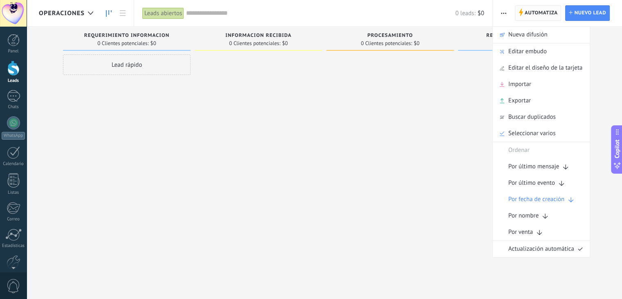
click at [540, 15] on span "Automatiza" at bounding box center [541, 13] width 33 height 15
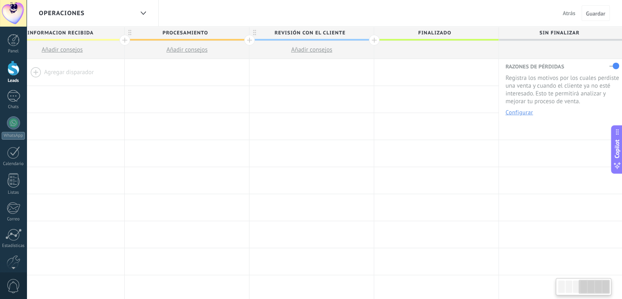
scroll to position [0, 409]
click at [341, 38] on span "revisión con el cliente" at bounding box center [309, 33] width 120 height 13
click at [365, 32] on span at bounding box center [366, 33] width 6 height 6
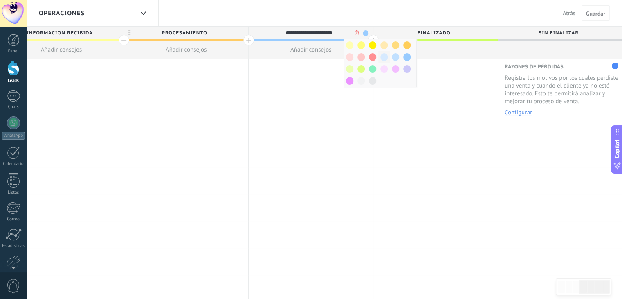
click at [384, 58] on span at bounding box center [383, 57] width 7 height 8
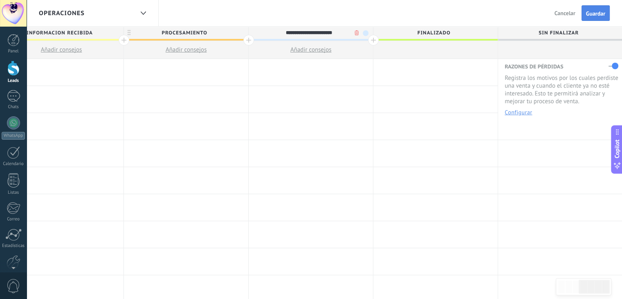
click at [594, 15] on span "Guardar" at bounding box center [595, 14] width 19 height 6
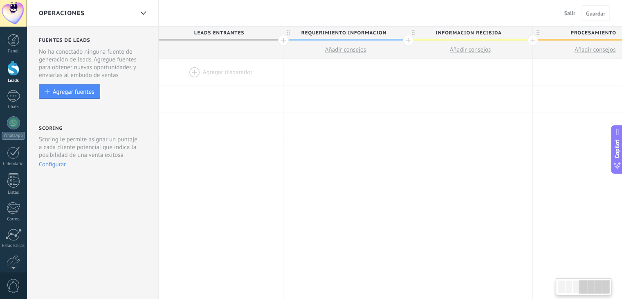
scroll to position [0, 409]
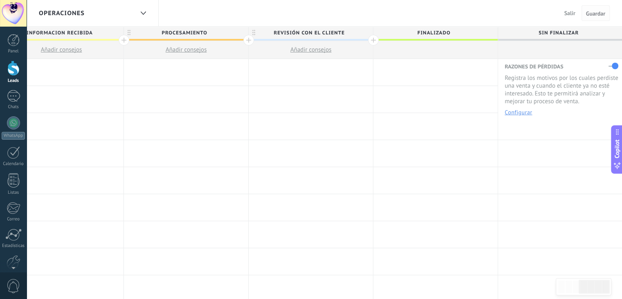
click at [595, 13] on span "Guardar" at bounding box center [595, 14] width 19 height 6
click at [597, 13] on span "Guardar" at bounding box center [595, 14] width 19 height 6
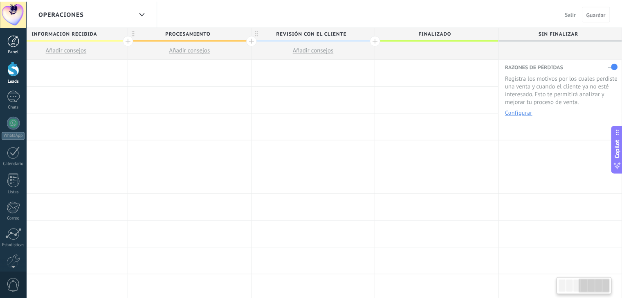
scroll to position [0, 403]
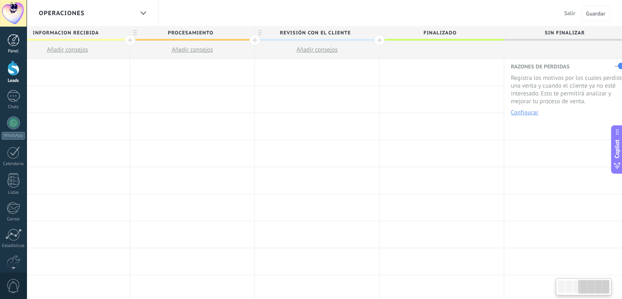
click at [17, 47] on link "Panel" at bounding box center [13, 44] width 27 height 20
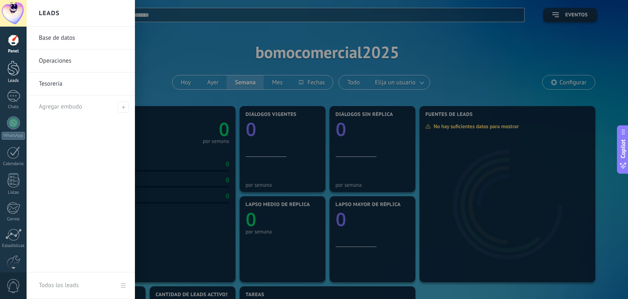
click at [14, 69] on div at bounding box center [13, 68] width 12 height 15
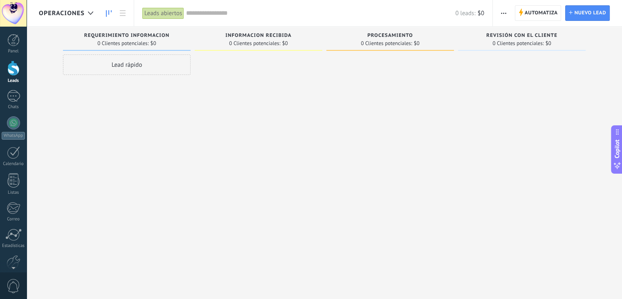
click at [152, 10] on div "Leads abiertos" at bounding box center [163, 13] width 42 height 12
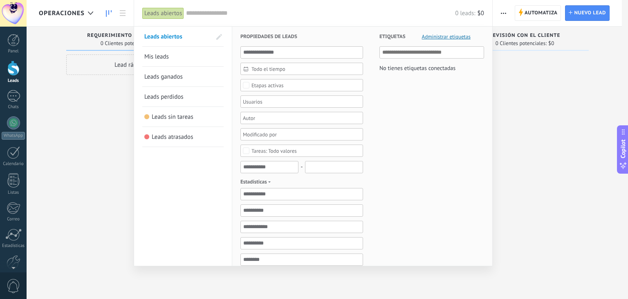
click at [164, 78] on span "Leads ganados" at bounding box center [163, 77] width 38 height 8
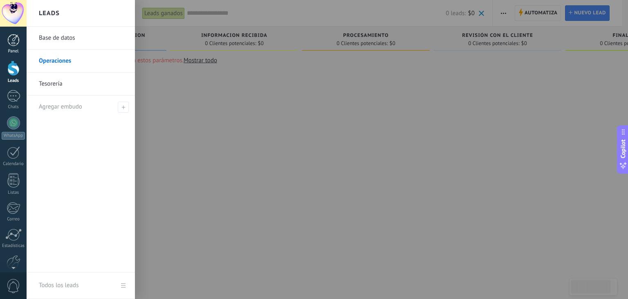
click at [15, 49] on div "Panel" at bounding box center [14, 51] width 24 height 5
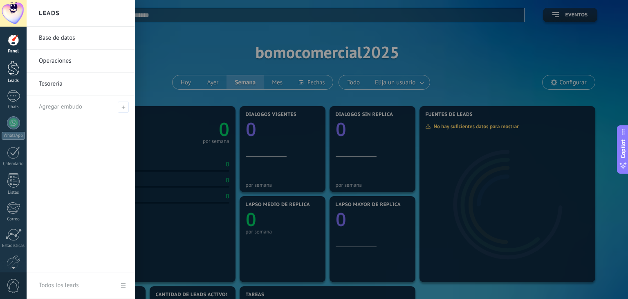
click at [13, 79] on div "Leads" at bounding box center [14, 80] width 24 height 5
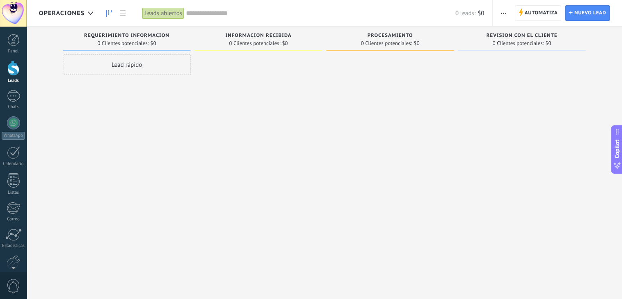
click at [149, 15] on div "Leads abiertos" at bounding box center [163, 13] width 42 height 12
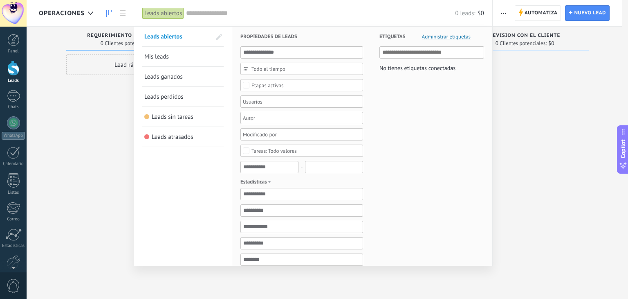
click at [157, 76] on span "Leads ganados" at bounding box center [163, 77] width 38 height 8
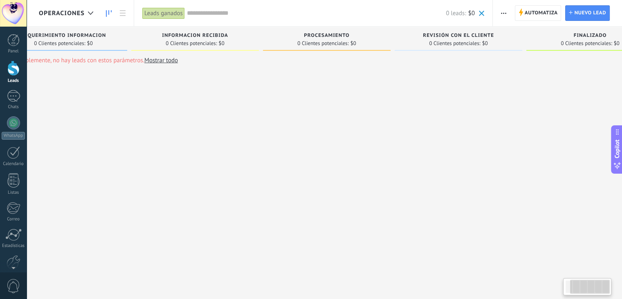
scroll to position [0, 83]
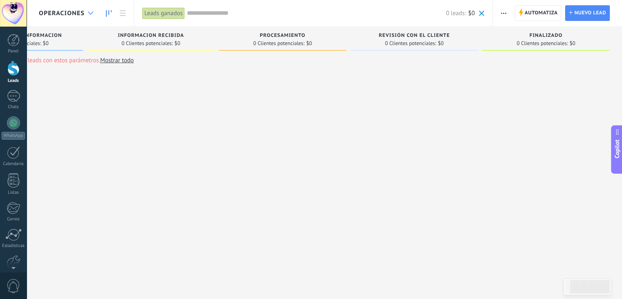
click at [93, 11] on use at bounding box center [90, 12] width 5 height 3
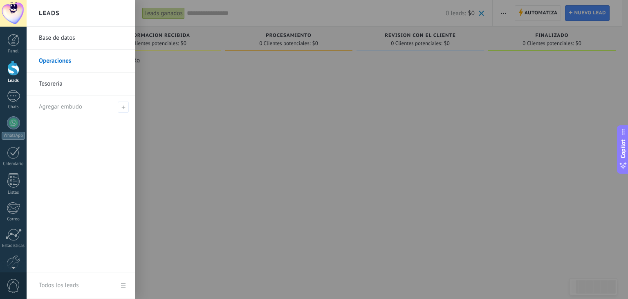
click at [81, 38] on link "Base de datos" at bounding box center [83, 38] width 88 height 23
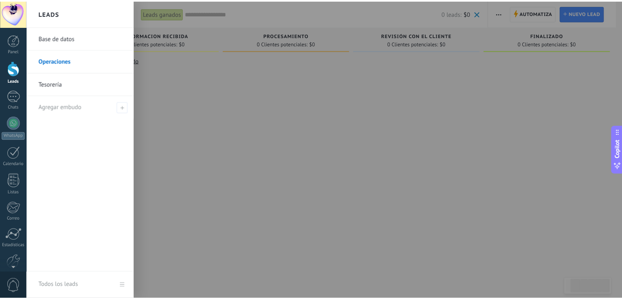
scroll to position [0, 77]
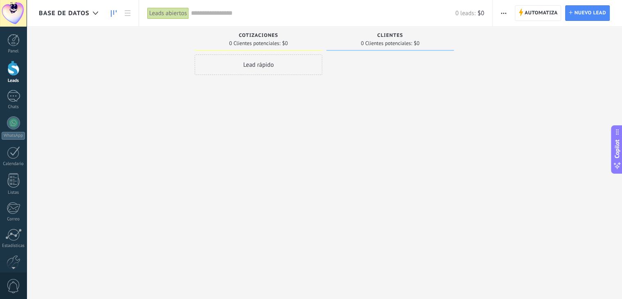
click at [173, 13] on div "Leads abiertos" at bounding box center [168, 13] width 42 height 12
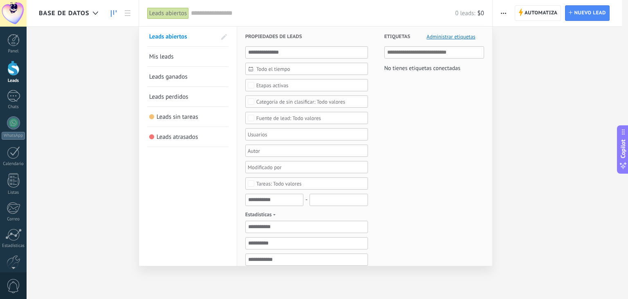
click at [164, 77] on span "Leads ganados" at bounding box center [168, 77] width 38 height 8
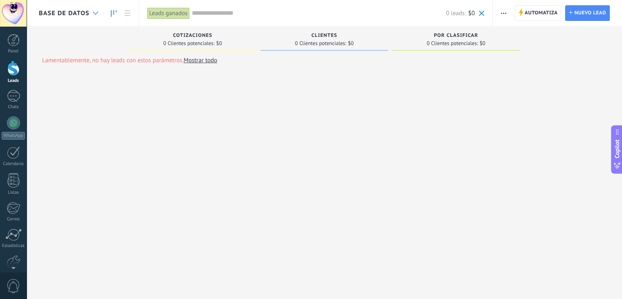
click at [97, 16] on div at bounding box center [95, 13] width 13 height 16
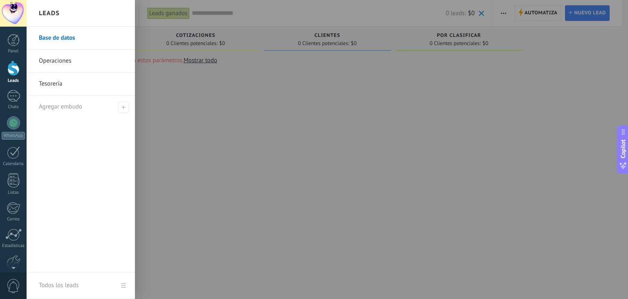
click at [79, 41] on link "Base de datos" at bounding box center [83, 38] width 88 height 23
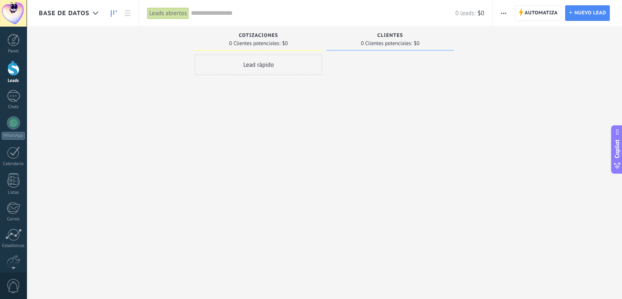
click at [180, 11] on div "Leads abiertos" at bounding box center [168, 13] width 42 height 12
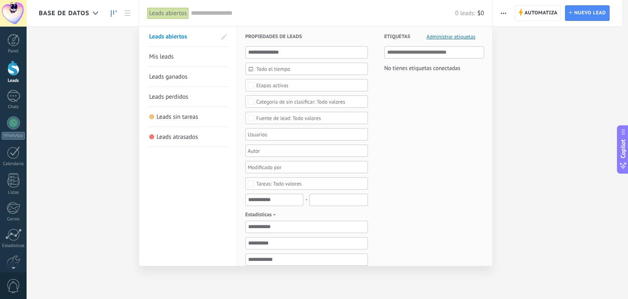
click at [172, 77] on span "Leads ganados" at bounding box center [168, 77] width 38 height 8
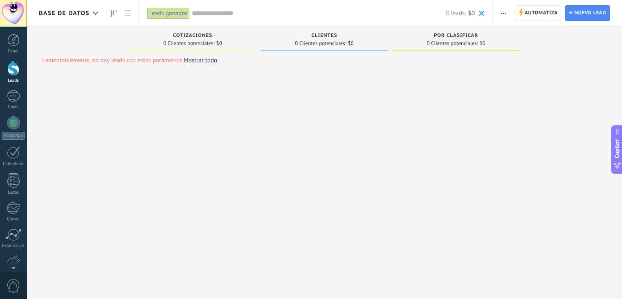
click at [70, 20] on div "Base de datos" at bounding box center [70, 13] width 63 height 26
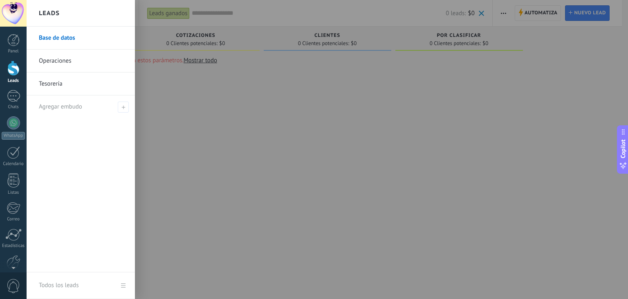
click at [164, 126] on div at bounding box center [341, 149] width 628 height 299
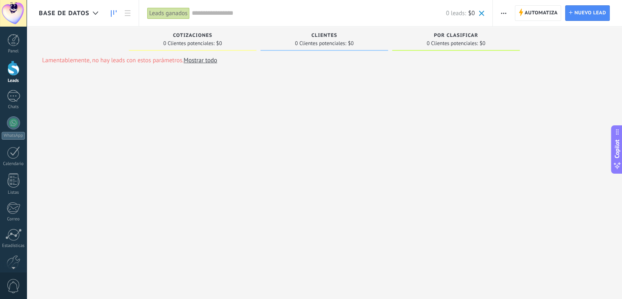
click at [316, 45] on span "0 Clientes potenciales:" at bounding box center [320, 43] width 51 height 5
click at [321, 34] on span "clientes" at bounding box center [324, 36] width 26 height 6
click at [545, 15] on span "Automatiza" at bounding box center [541, 13] width 33 height 15
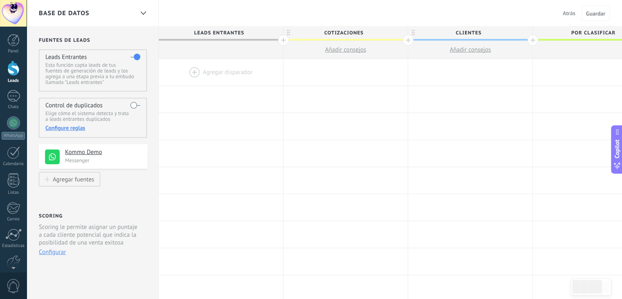
click at [452, 33] on span "clientes" at bounding box center [468, 33] width 120 height 13
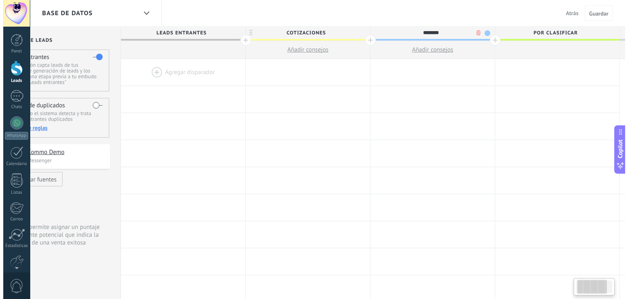
scroll to position [0, 41]
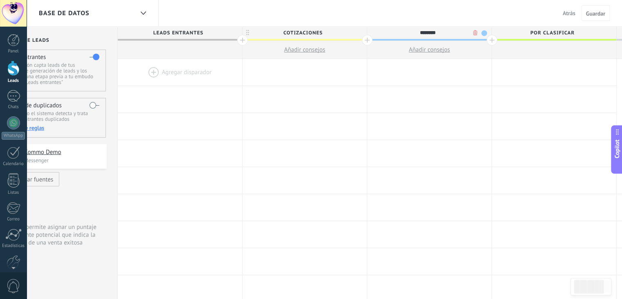
click at [451, 50] on button "Añadir consejos" at bounding box center [429, 50] width 124 height 18
type textarea "**********"
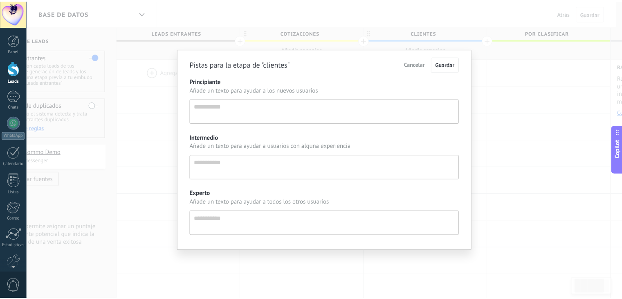
scroll to position [8, 0]
click at [422, 70] on button "Cancelar" at bounding box center [418, 64] width 29 height 14
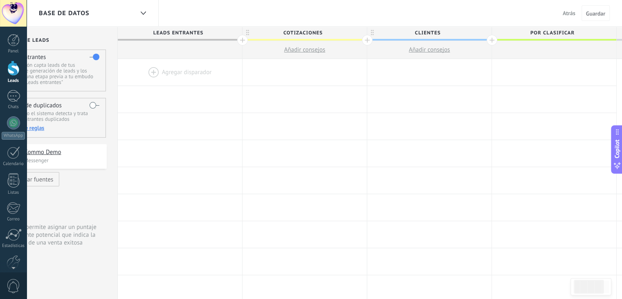
scroll to position [0, 83]
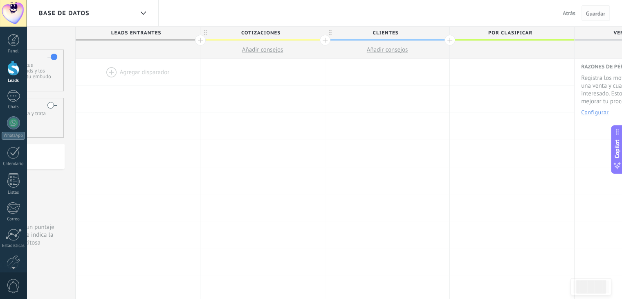
click at [596, 16] on span "Guardar" at bounding box center [595, 14] width 19 height 6
click at [597, 13] on span "Guardar" at bounding box center [595, 14] width 19 height 6
click at [568, 15] on span "Atrás" at bounding box center [569, 12] width 13 height 7
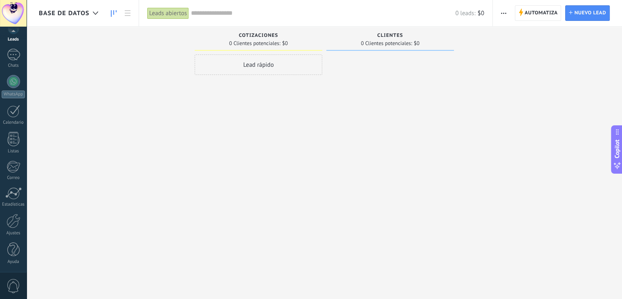
scroll to position [41, 0]
click at [15, 231] on div "Ajustes" at bounding box center [14, 233] width 24 height 5
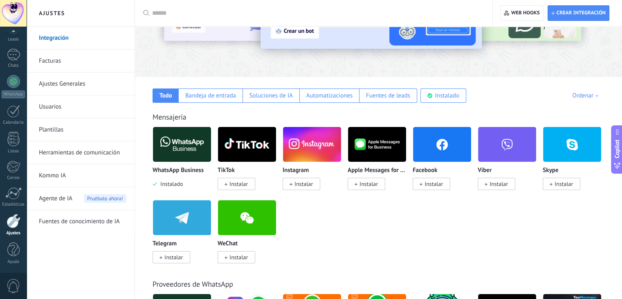
scroll to position [98, 0]
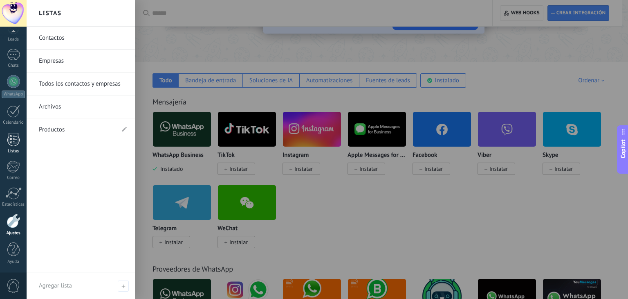
click at [16, 140] on div at bounding box center [13, 139] width 12 height 14
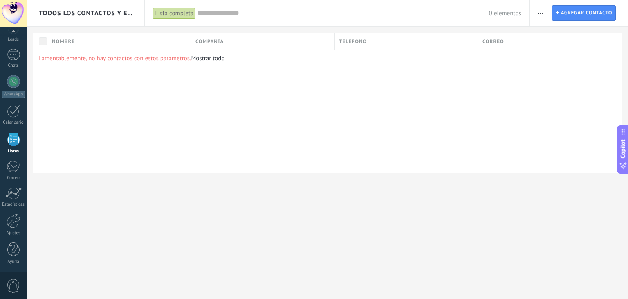
scroll to position [21, 0]
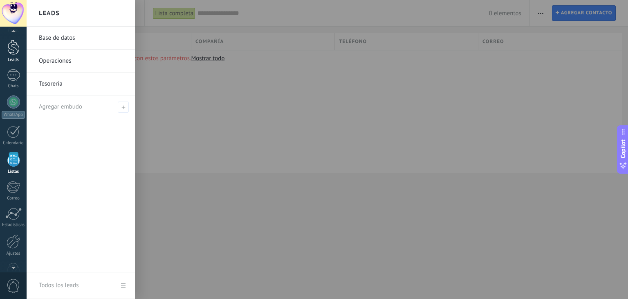
click at [16, 57] on div "Leads" at bounding box center [14, 59] width 24 height 5
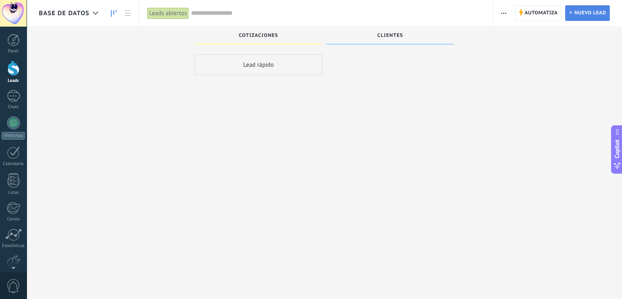
click at [576, 18] on span "Nuevo lead" at bounding box center [590, 13] width 32 height 15
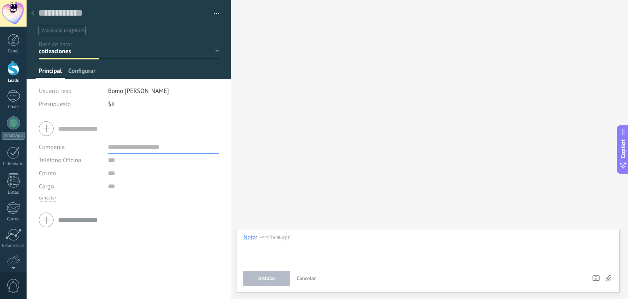
click at [80, 74] on span "Configurar" at bounding box center [81, 73] width 27 height 12
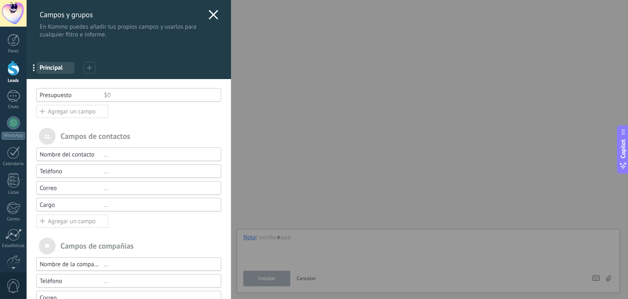
click at [108, 211] on div at bounding box center [124, 212] width 193 height 4
click at [129, 202] on div "..." at bounding box center [159, 205] width 110 height 8
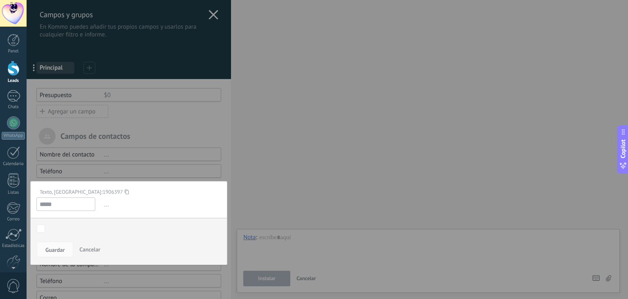
click at [155, 154] on div at bounding box center [129, 184] width 204 height 369
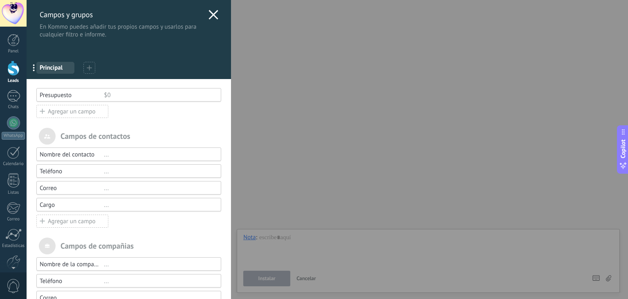
click at [90, 218] on div "Agregar un campo" at bounding box center [72, 220] width 72 height 13
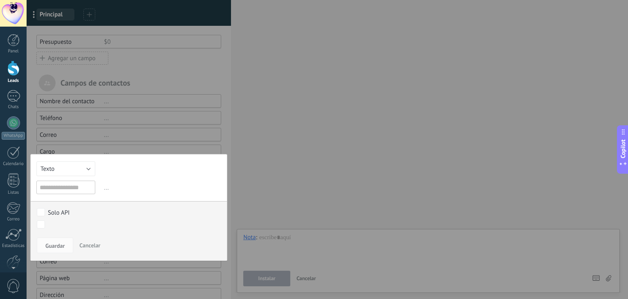
scroll to position [55, 0]
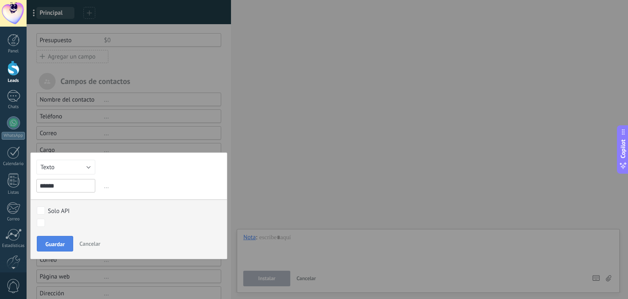
type input "******"
click at [50, 242] on span "Guardar" at bounding box center [54, 244] width 19 height 6
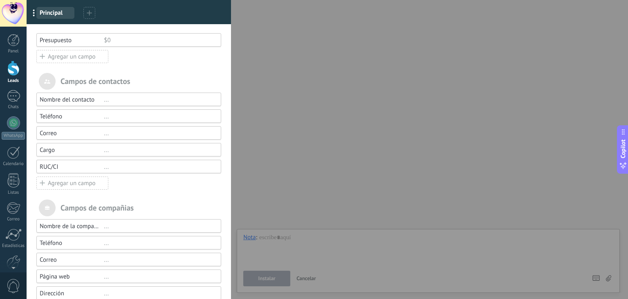
click at [105, 168] on div "..." at bounding box center [159, 167] width 110 height 8
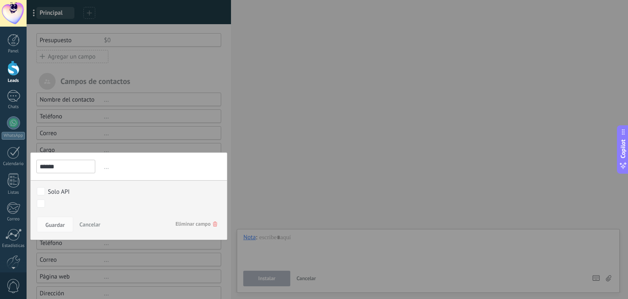
click at [210, 221] on span "Eliminar campo" at bounding box center [196, 223] width 42 height 15
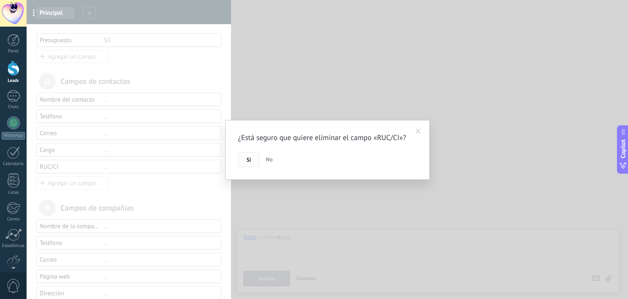
click at [251, 161] on span "Si" at bounding box center [249, 160] width 4 height 6
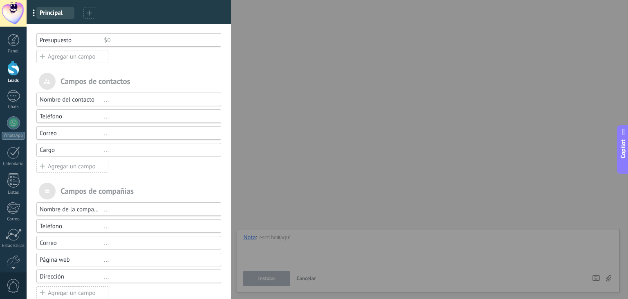
click at [74, 162] on div "Agregar un campo" at bounding box center [72, 165] width 72 height 13
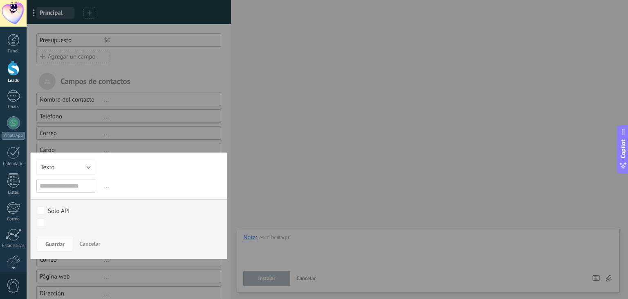
click at [0, 0] on div "cotizaciones clientes por clasificar Venta Perdido" at bounding box center [0, 0] width 0 height 0
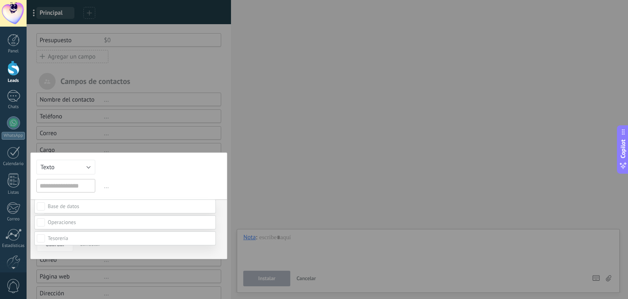
scroll to position [0, 0]
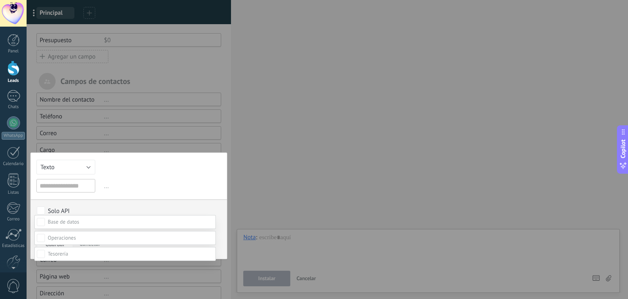
click at [70, 213] on div at bounding box center [328, 149] width 602 height 299
click at [76, 228] on div "Solo API cotizaciones clientes por clasificar Venta Perdido requerimiento infor…" at bounding box center [129, 217] width 196 height 36
click at [0, 0] on div "cotizaciones clientes por clasificar Venta Perdido" at bounding box center [0, 0] width 0 height 0
click at [37, 226] on label at bounding box center [125, 222] width 182 height 14
click at [85, 166] on div at bounding box center [328, 149] width 602 height 299
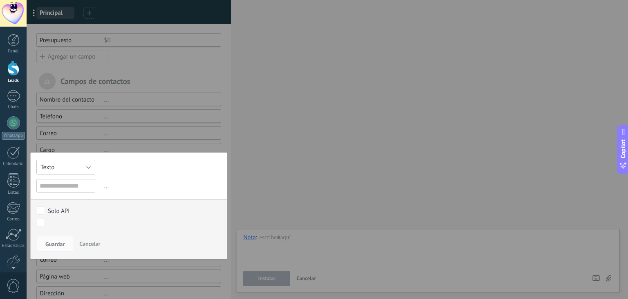
click at [85, 166] on button "Texto" at bounding box center [65, 166] width 59 height 15
click at [57, 179] on span "Número" at bounding box center [64, 181] width 67 height 8
click at [74, 187] on input "text" at bounding box center [65, 185] width 59 height 13
type input "*******"
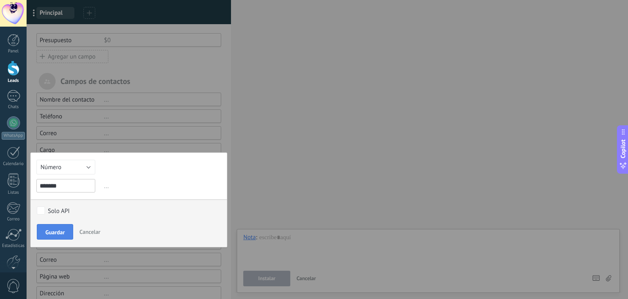
click at [54, 234] on span "Guardar" at bounding box center [54, 232] width 19 height 6
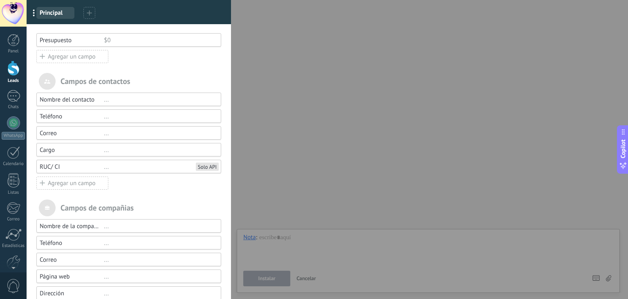
click at [60, 179] on div "Agregar un campo" at bounding box center [72, 182] width 72 height 13
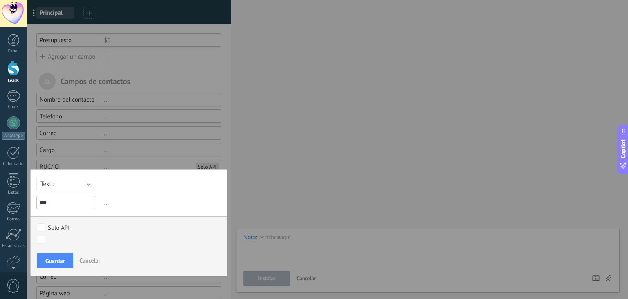
type input "***"
click at [95, 258] on span "Cancelar" at bounding box center [89, 259] width 21 height 7
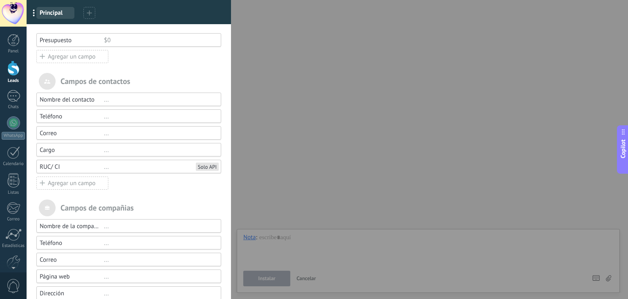
click at [83, 103] on div "Nombre del contacto ..." at bounding box center [128, 98] width 185 height 13
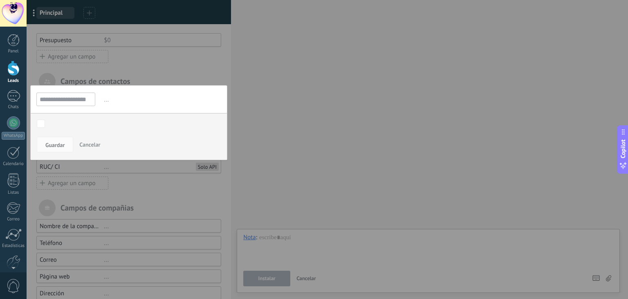
scroll to position [0, 4]
drag, startPoint x: 61, startPoint y: 101, endPoint x: 110, endPoint y: 106, distance: 49.4
click at [110, 106] on div "**********" at bounding box center [128, 122] width 197 height 75
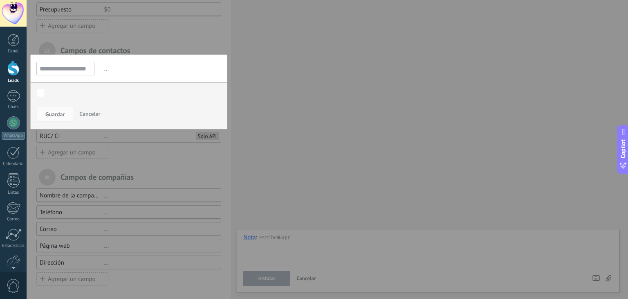
click at [105, 68] on span "..." at bounding box center [161, 68] width 119 height 13
click at [71, 68] on input "**********" at bounding box center [65, 68] width 58 height 13
click at [97, 112] on span "Cancelar" at bounding box center [89, 113] width 21 height 7
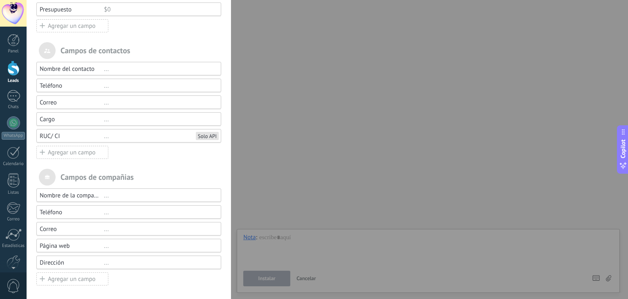
click at [70, 150] on div "Agregar un campo" at bounding box center [72, 152] width 72 height 13
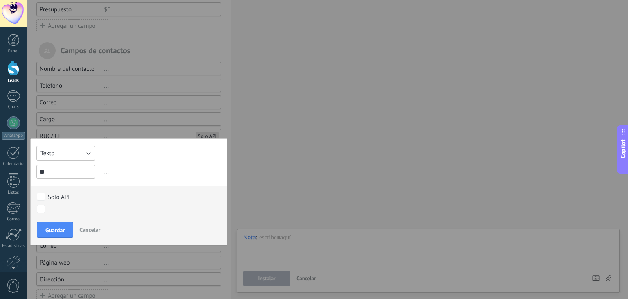
click at [70, 150] on button "Texto" at bounding box center [65, 153] width 59 height 15
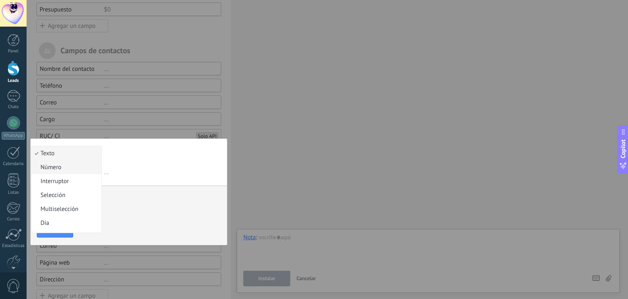
click at [68, 167] on span "Número" at bounding box center [64, 167] width 67 height 8
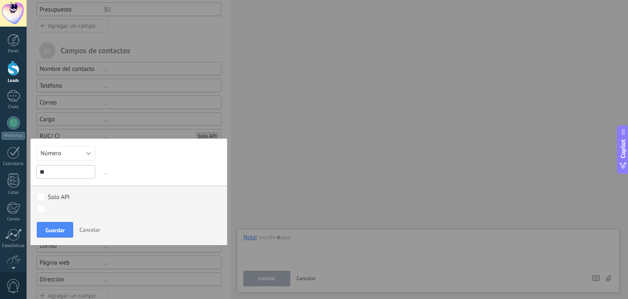
click at [63, 177] on div "Texto Número Interruptor Selección Multiselección Día URL Texto Largo Interrupt…" at bounding box center [128, 191] width 197 height 107
click at [58, 172] on input "**" at bounding box center [65, 171] width 59 height 13
type input "*"
click at [67, 155] on button "Número" at bounding box center [65, 153] width 59 height 15
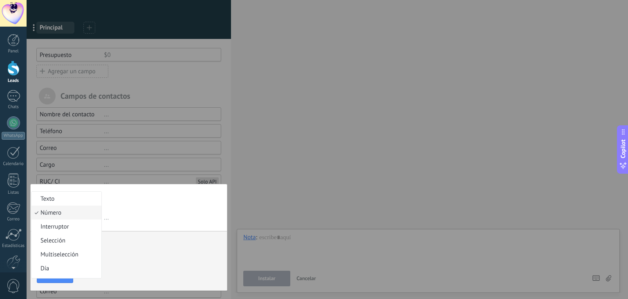
scroll to position [36, 0]
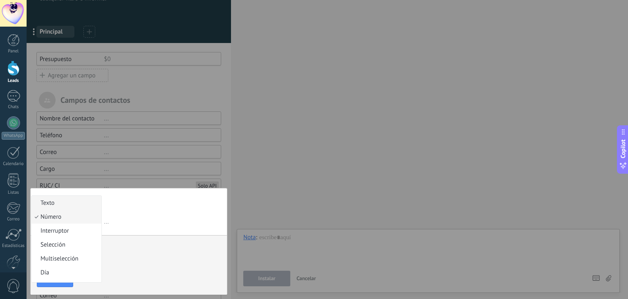
click at [54, 199] on span "Texto" at bounding box center [64, 203] width 67 height 8
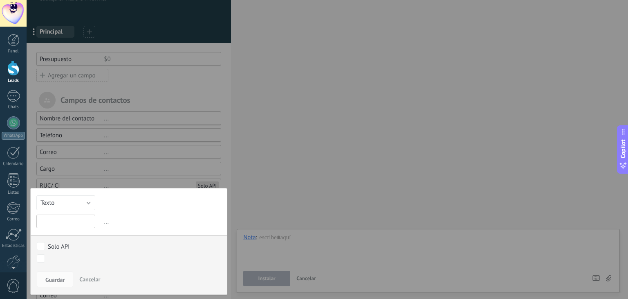
click at [64, 218] on input "text" at bounding box center [65, 220] width 59 height 13
type input "*"
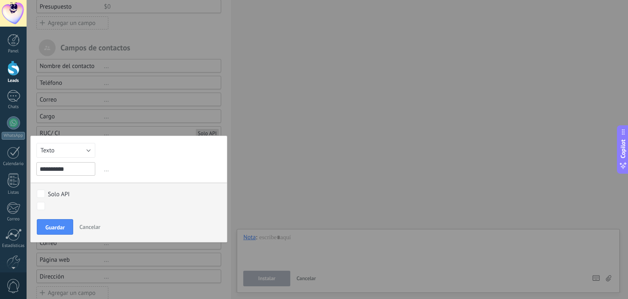
type input "**********"
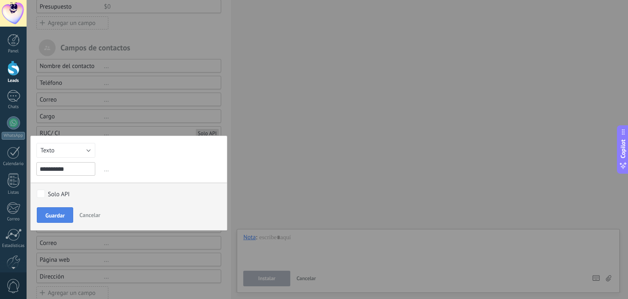
click at [60, 212] on span "Guardar" at bounding box center [54, 215] width 19 height 6
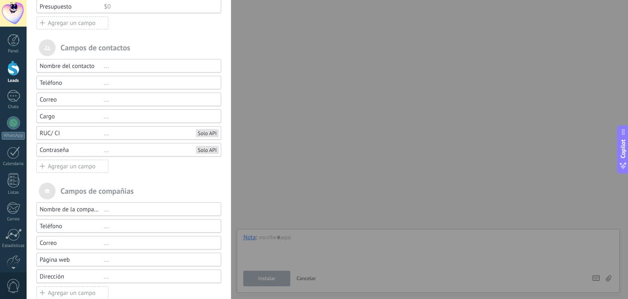
click at [38, 164] on div "Agregar un campo" at bounding box center [72, 165] width 72 height 13
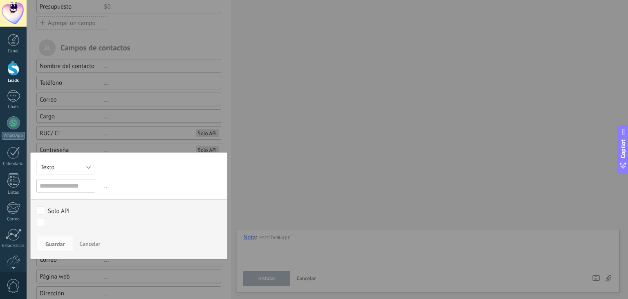
click at [97, 146] on div at bounding box center [129, 121] width 204 height 419
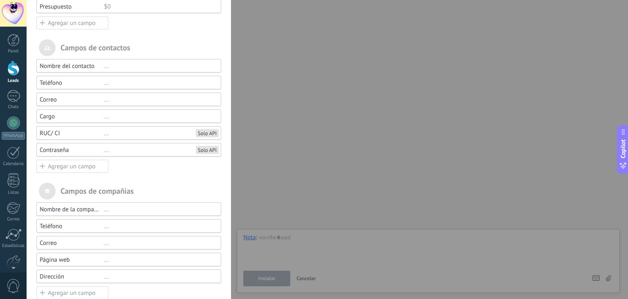
click at [165, 148] on div "..." at bounding box center [159, 150] width 110 height 8
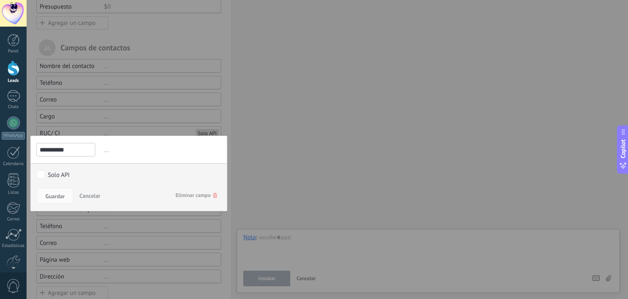
click at [87, 150] on input "**********" at bounding box center [65, 149] width 59 height 13
type input "**********"
click at [52, 197] on span "Guardar" at bounding box center [54, 196] width 19 height 6
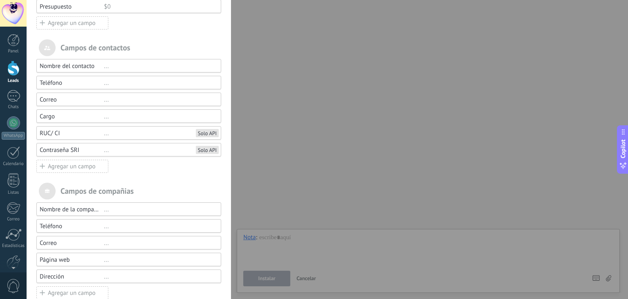
click at [74, 172] on div "[PERSON_NAME] de contactos Nombre del contacto ... Teléfono ... Correo ... Carg…" at bounding box center [128, 169] width 185 height 260
click at [72, 166] on div "Agregar un campo" at bounding box center [72, 165] width 72 height 13
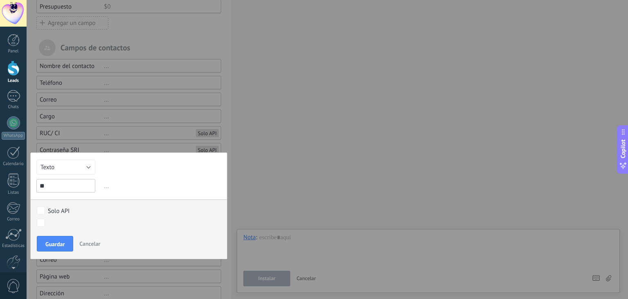
type input "*"
type input "**********"
click at [47, 210] on label "Solo API" at bounding box center [127, 210] width 181 height 9
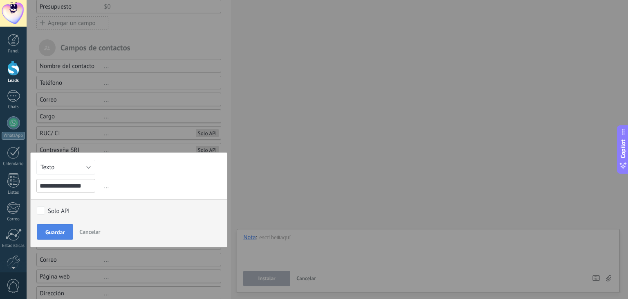
click at [56, 231] on span "Guardar" at bounding box center [54, 232] width 19 height 6
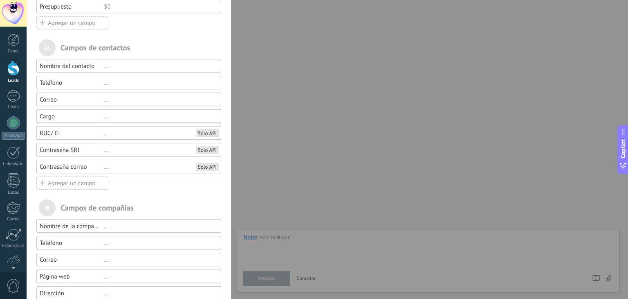
scroll to position [99, 0]
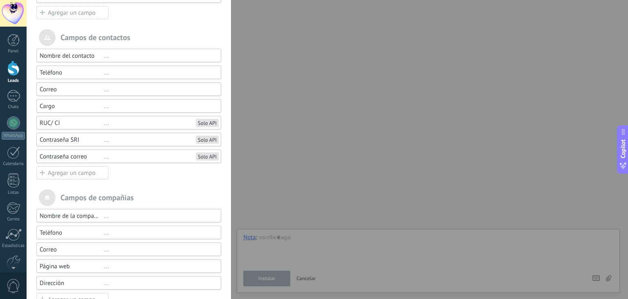
click at [83, 173] on div "Agregar un campo" at bounding box center [72, 172] width 72 height 13
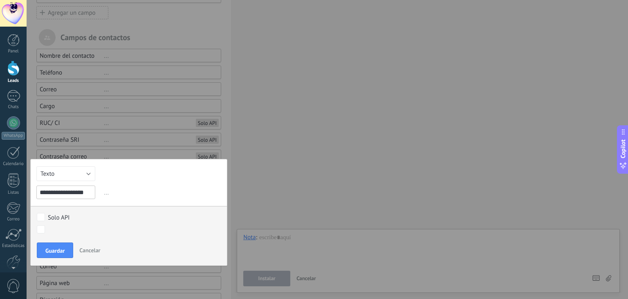
type input "**********"
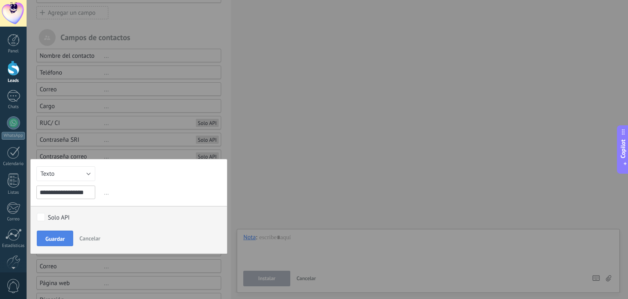
click at [52, 236] on span "Guardar" at bounding box center [54, 239] width 19 height 6
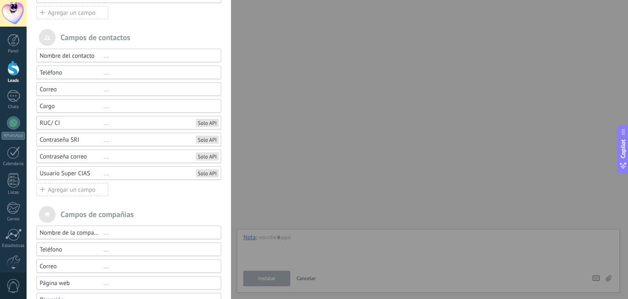
click at [52, 190] on div "Agregar un campo" at bounding box center [72, 189] width 72 height 13
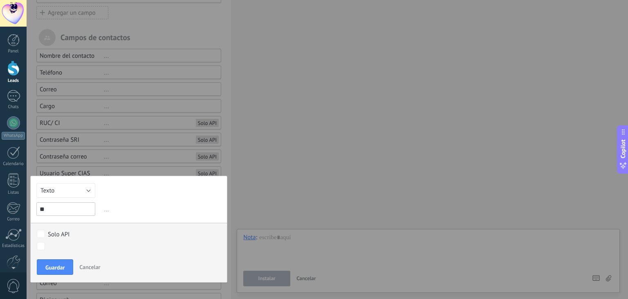
type input "*"
type input "**********"
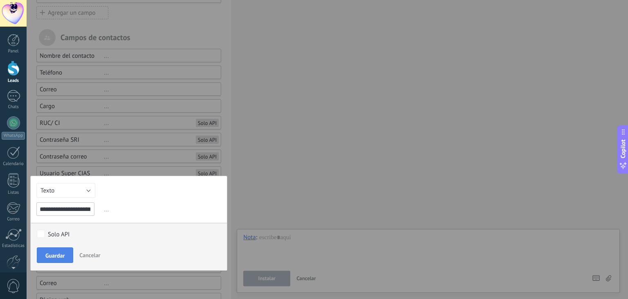
click at [48, 252] on span "Guardar" at bounding box center [54, 255] width 19 height 6
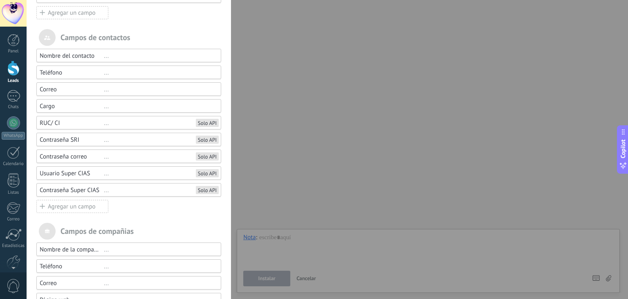
click at [41, 209] on icon at bounding box center [42, 206] width 5 height 10
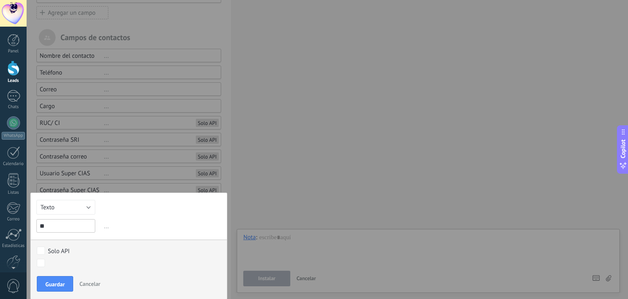
type input "*"
type input "**********"
click at [51, 281] on span "Guardar" at bounding box center [54, 284] width 19 height 6
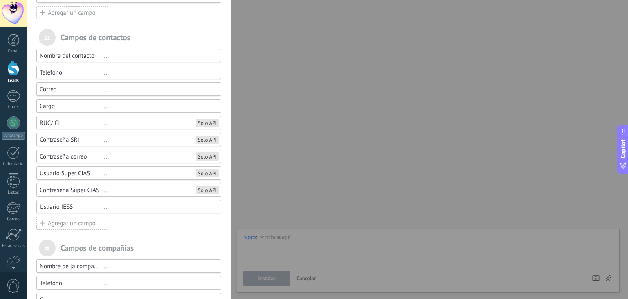
scroll to position [118, 0]
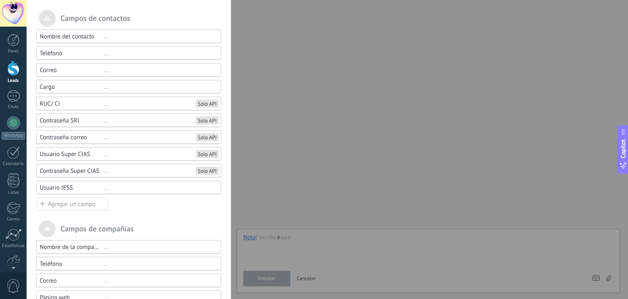
click at [62, 205] on div "Agregar un campo" at bounding box center [72, 203] width 72 height 13
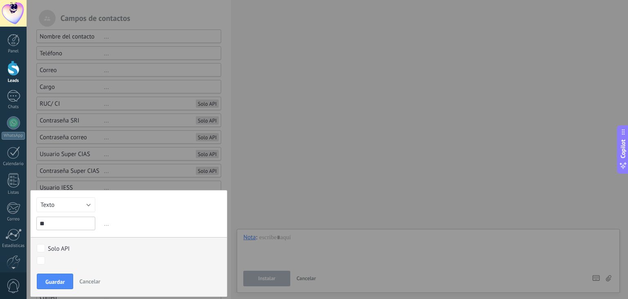
type input "*"
type input "**********"
click at [55, 281] on span "Guardar" at bounding box center [54, 282] width 19 height 6
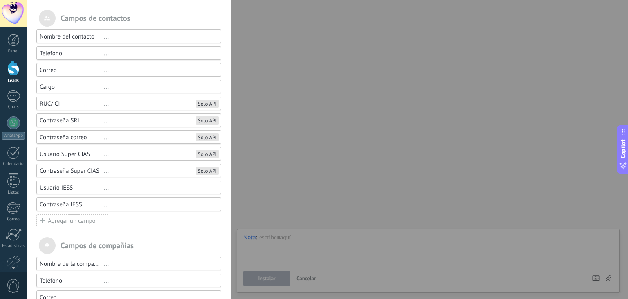
click at [62, 219] on div "Agregar un campo" at bounding box center [72, 220] width 72 height 13
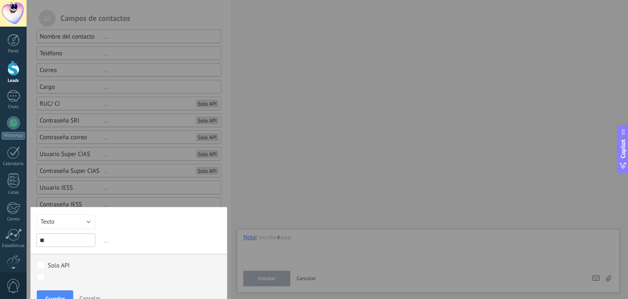
type input "*"
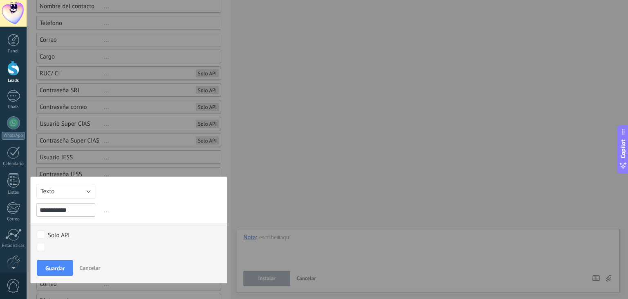
scroll to position [149, 0]
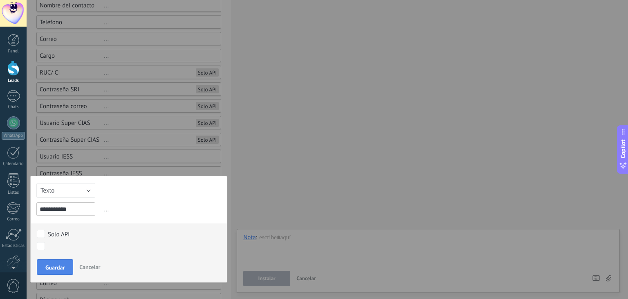
type input "**********"
click at [56, 271] on button "Guardar" at bounding box center [55, 267] width 36 height 16
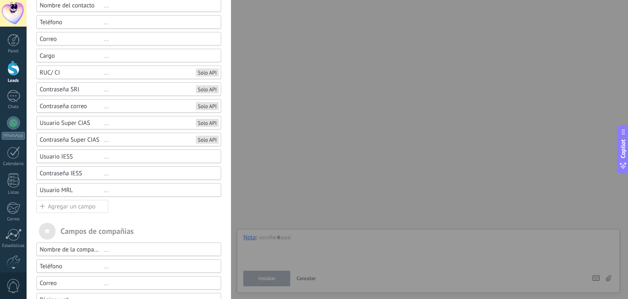
click at [74, 204] on div "Agregar un campo" at bounding box center [72, 206] width 72 height 13
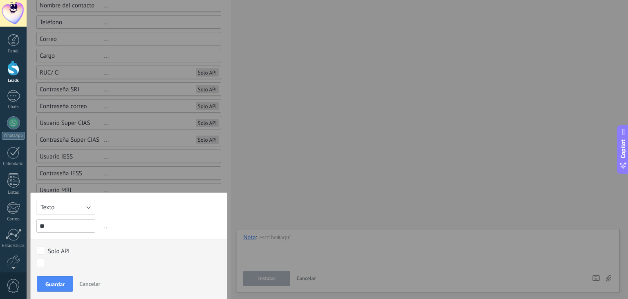
type input "*"
type input "**********"
click at [56, 281] on span "Guardar" at bounding box center [54, 284] width 19 height 6
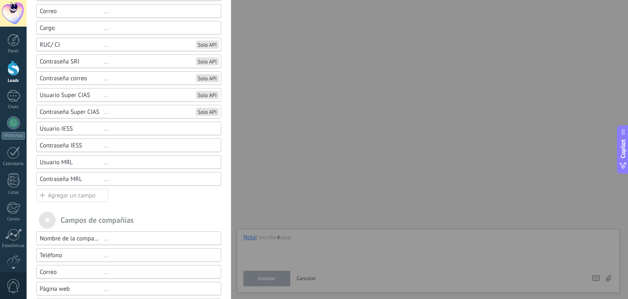
scroll to position [178, 0]
click at [45, 193] on div "Agregar un campo" at bounding box center [72, 193] width 72 height 13
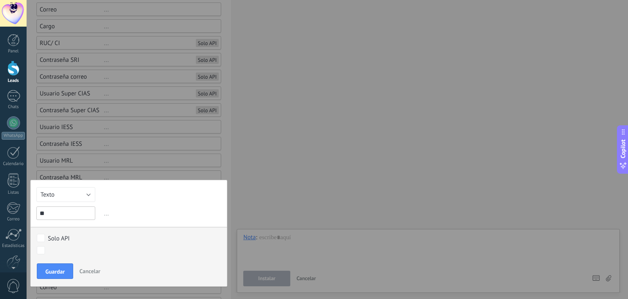
type input "*"
click at [71, 189] on button "Texto" at bounding box center [65, 194] width 59 height 15
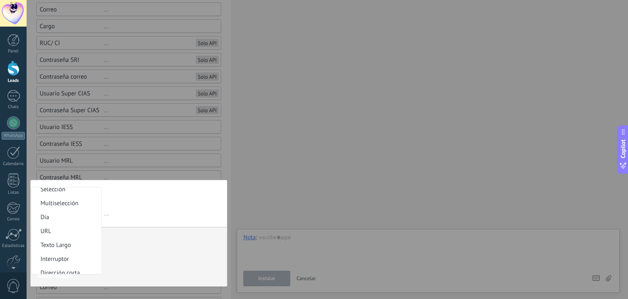
scroll to position [44, 0]
click at [46, 218] on span "Día" at bounding box center [64, 220] width 67 height 8
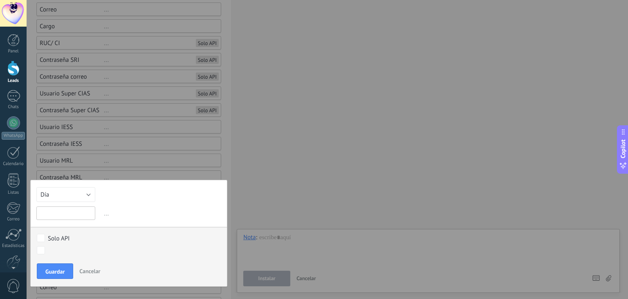
click at [63, 209] on input "text" at bounding box center [65, 212] width 59 height 13
type input "*"
type input "**********"
click at [64, 268] on span "Guardar" at bounding box center [54, 271] width 19 height 6
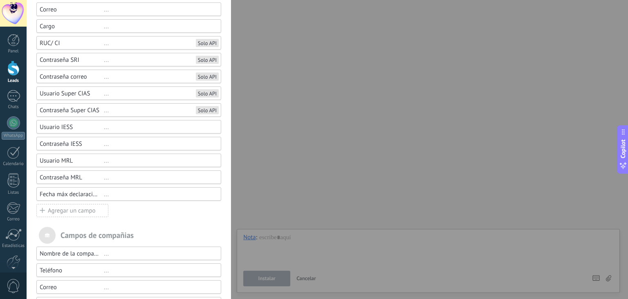
scroll to position [191, 0]
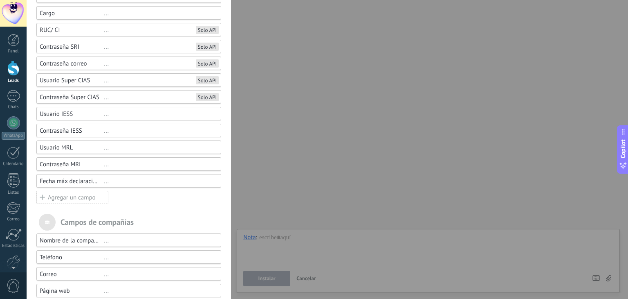
click at [37, 195] on div "Agregar un campo" at bounding box center [72, 197] width 72 height 13
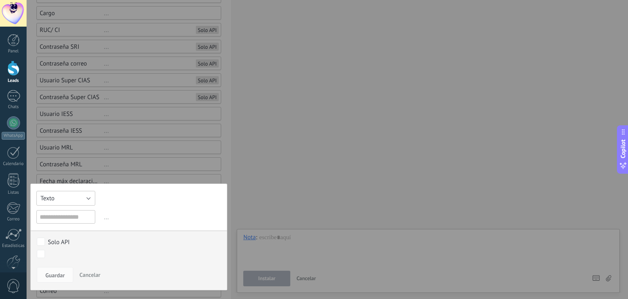
click at [76, 199] on button "Texto" at bounding box center [65, 198] width 59 height 15
click at [62, 244] on span "Dirección" at bounding box center [64, 244] width 67 height 8
click at [69, 220] on input "text" at bounding box center [65, 216] width 59 height 13
type input "*"
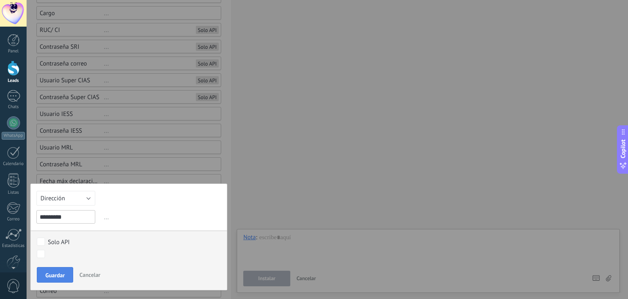
type input "*********"
click at [57, 273] on span "Guardar" at bounding box center [54, 275] width 19 height 6
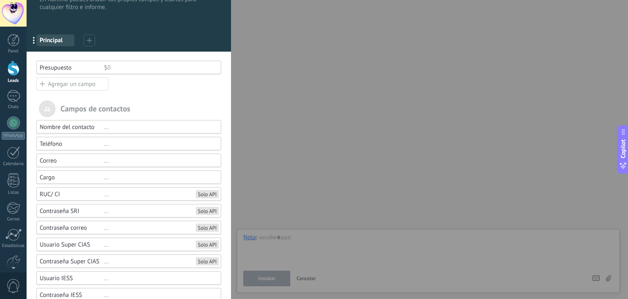
scroll to position [28, 0]
click at [67, 144] on div "Teléfono" at bounding box center [72, 143] width 64 height 8
